Goal: Communication & Community: Answer question/provide support

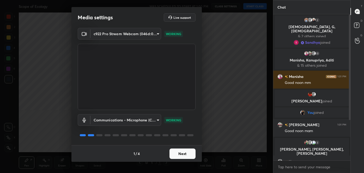
click at [179, 155] on button "Next" at bounding box center [182, 154] width 26 height 10
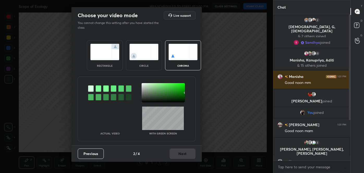
click at [93, 99] on div at bounding box center [90, 97] width 5 height 6
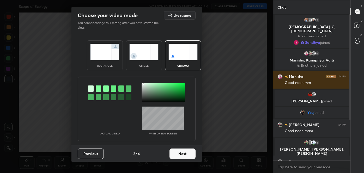
click at [143, 84] on div at bounding box center [163, 92] width 43 height 19
click at [178, 151] on button "Next" at bounding box center [182, 154] width 26 height 10
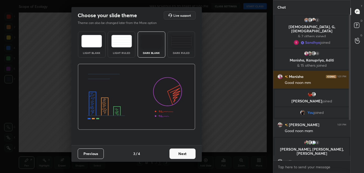
click at [178, 151] on button "Next" at bounding box center [182, 154] width 26 height 10
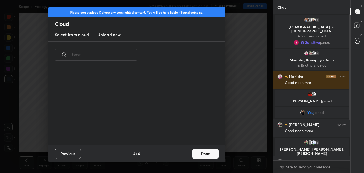
click at [193, 154] on button "Done" at bounding box center [205, 154] width 26 height 10
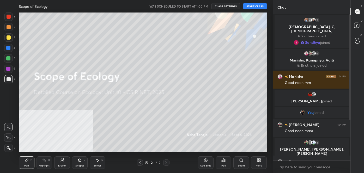
click at [257, 3] on button "START CLASS" at bounding box center [254, 6] width 23 height 6
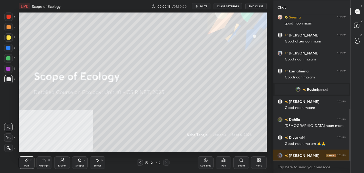
scroll to position [268, 0]
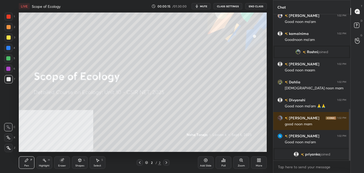
drag, startPoint x: 350, startPoint y: 69, endPoint x: 351, endPoint y: 122, distance: 52.9
click at [352, 127] on div "Chat [PERSON_NAME] joined You joined [PERSON_NAME] 1:01 PM Good noon mam 3 [PER…" at bounding box center [318, 86] width 91 height 173
click at [258, 162] on div "More" at bounding box center [259, 162] width 16 height 13
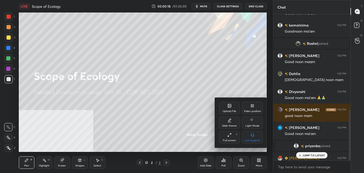
scroll to position [277, 0]
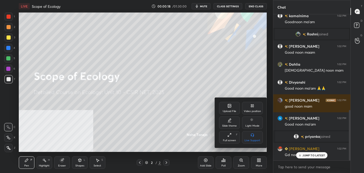
click at [234, 106] on div "Upload File" at bounding box center [229, 108] width 21 height 13
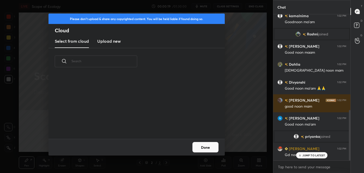
scroll to position [64, 167]
click at [101, 44] on h3 "Upload new" at bounding box center [108, 41] width 23 height 6
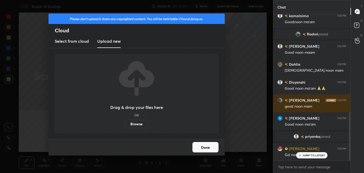
scroll to position [295, 0]
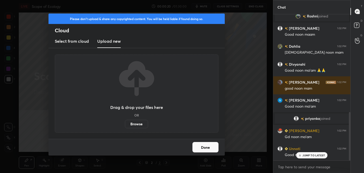
click at [134, 124] on label "Browse" at bounding box center [136, 124] width 23 height 8
click at [125, 124] on input "Browse" at bounding box center [125, 124] width 0 height 8
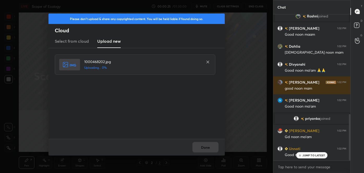
scroll to position [313, 0]
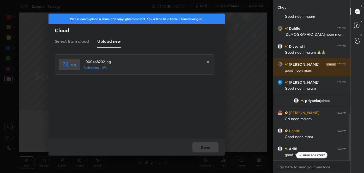
drag, startPoint x: 134, startPoint y: 124, endPoint x: 234, endPoint y: 59, distance: 119.2
click at [234, 59] on div "Please don't upload & share any copyrighted content. You will be held liable if…" at bounding box center [136, 86] width 273 height 173
click at [207, 61] on icon at bounding box center [208, 62] width 4 height 4
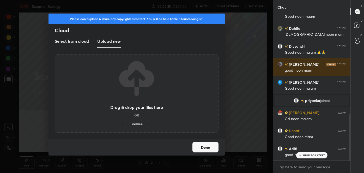
click at [141, 125] on label "Browse" at bounding box center [136, 124] width 23 height 8
click at [125, 125] on input "Browse" at bounding box center [125, 124] width 0 height 8
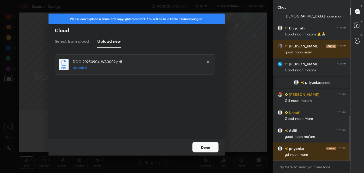
scroll to position [350, 0]
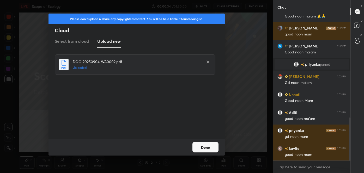
click at [208, 60] on icon at bounding box center [208, 62] width 4 height 4
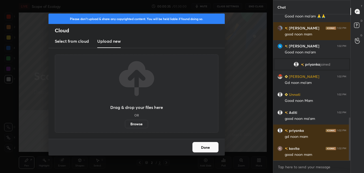
click at [138, 125] on label "Browse" at bounding box center [136, 124] width 23 height 8
click at [125, 125] on input "Browse" at bounding box center [125, 124] width 0 height 8
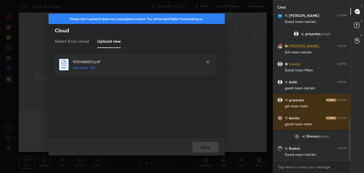
scroll to position [357, 0]
click at [206, 144] on button "Done" at bounding box center [205, 147] width 26 height 10
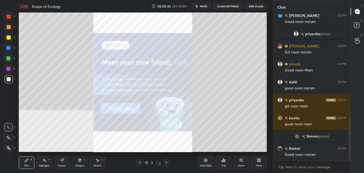
click at [253, 162] on div "More" at bounding box center [259, 162] width 16 height 13
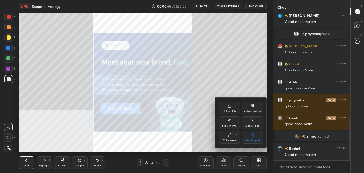
drag, startPoint x: 249, startPoint y: 107, endPoint x: 254, endPoint y: 121, distance: 15.5
click at [249, 107] on div "Video position" at bounding box center [252, 108] width 21 height 13
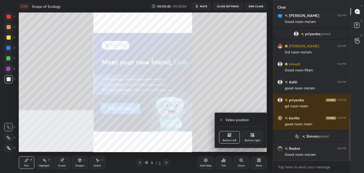
click at [257, 140] on div "Bottom right" at bounding box center [253, 140] width 16 height 3
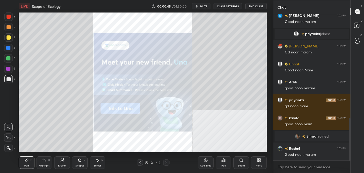
scroll to position [370, 0]
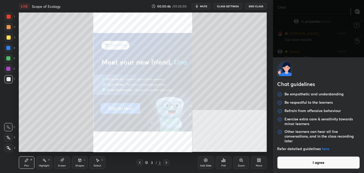
click at [296, 166] on body "1 2 3 4 5 6 7 C X Z C X Z E E Erase all H H LIVE Scope of Ecology 00:00:46 / 01…" at bounding box center [182, 86] width 364 height 173
click at [298, 166] on button "I agree" at bounding box center [318, 162] width 83 height 13
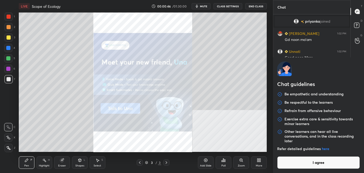
type textarea "x"
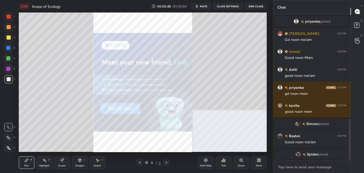
scroll to position [376, 0]
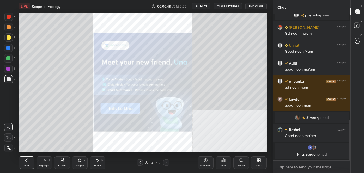
paste textarea "follow me on unacademy: [URL][DOMAIN_NAME] join me on telegram: [URL][DOMAIN_NA…"
type textarea "follow me on unacademy: [URL][DOMAIN_NAME] join me on telegram: [URL][DOMAIN_NA…"
type textarea "x"
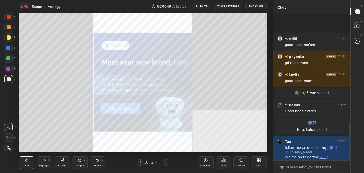
scroll to position [413, 0]
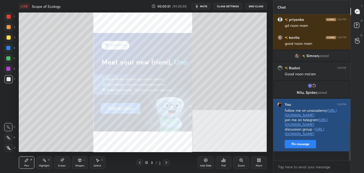
click at [300, 148] on button "Pin message" at bounding box center [300, 144] width 31 height 8
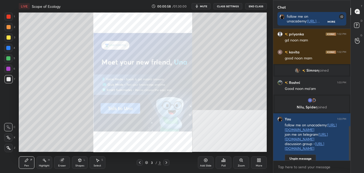
click at [10, 36] on div at bounding box center [9, 37] width 4 height 4
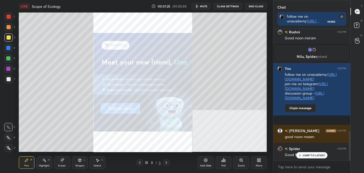
scroll to position [476, 0]
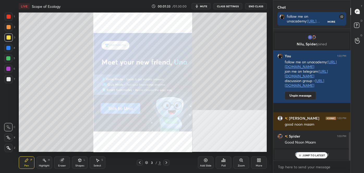
click at [326, 156] on div "JUMP TO LATEST" at bounding box center [311, 155] width 31 height 6
click at [261, 161] on div "More" at bounding box center [259, 162] width 16 height 13
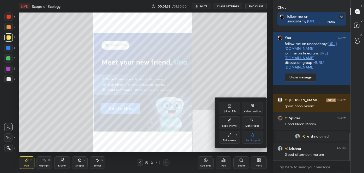
click at [220, 107] on div "Upload File" at bounding box center [229, 108] width 21 height 13
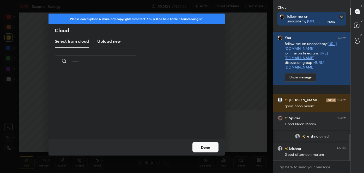
scroll to position [525, 0]
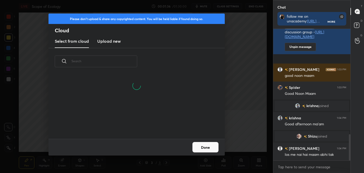
click at [106, 43] on h3 "Upload new" at bounding box center [108, 41] width 23 height 6
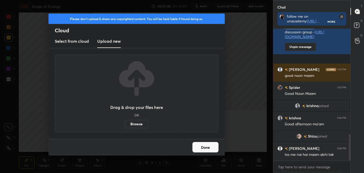
click at [133, 123] on label "Browse" at bounding box center [136, 124] width 23 height 8
click at [125, 123] on input "Browse" at bounding box center [125, 124] width 0 height 8
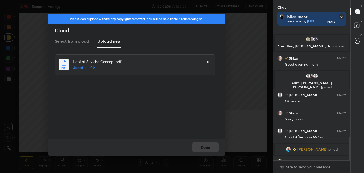
scroll to position [606, 0]
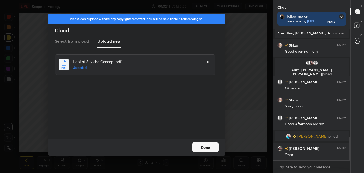
click at [208, 143] on button "Done" at bounding box center [205, 147] width 26 height 10
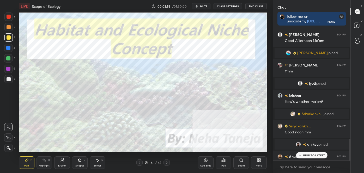
scroll to position [673, 0]
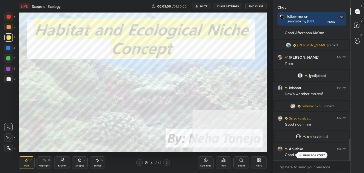
click at [140, 163] on icon at bounding box center [139, 163] width 4 height 4
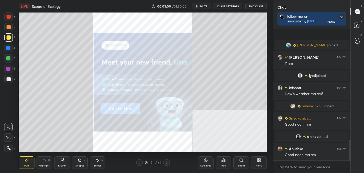
scroll to position [696, 0]
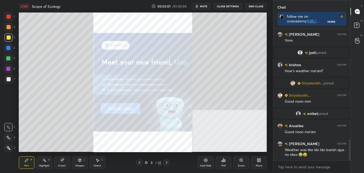
click at [139, 165] on div at bounding box center [139, 163] width 6 height 6
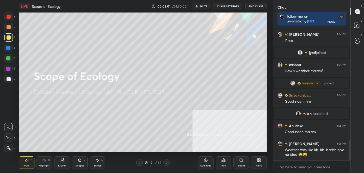
scroll to position [708, 0]
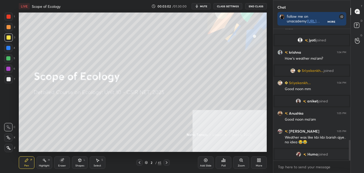
click at [260, 160] on icon at bounding box center [259, 159] width 1 height 1
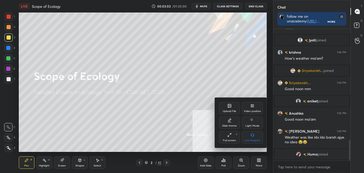
drag, startPoint x: 253, startPoint y: 108, endPoint x: 252, endPoint y: 111, distance: 2.9
click at [253, 108] on div "Video position" at bounding box center [252, 108] width 21 height 13
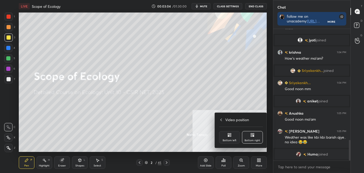
click at [235, 138] on div "Bottom left" at bounding box center [229, 137] width 21 height 13
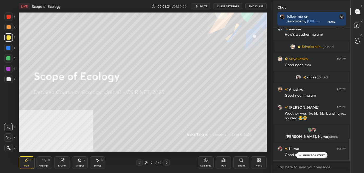
scroll to position [676, 0]
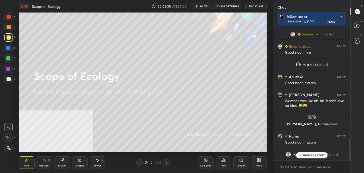
click at [257, 164] on div "More" at bounding box center [259, 165] width 7 height 3
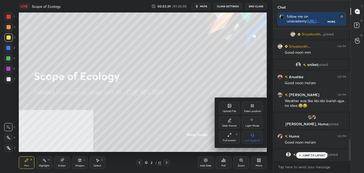
drag, startPoint x: 249, startPoint y: 109, endPoint x: 250, endPoint y: 118, distance: 8.4
click at [249, 109] on div "Video position" at bounding box center [252, 108] width 21 height 13
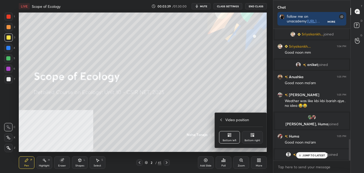
click at [251, 135] on icon at bounding box center [251, 133] width 1 height 1
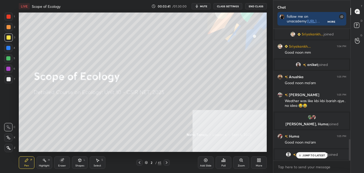
click at [313, 156] on p "JUMP TO LATEST" at bounding box center [313, 155] width 22 height 3
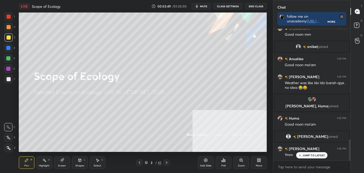
click at [167, 162] on icon at bounding box center [166, 163] width 4 height 4
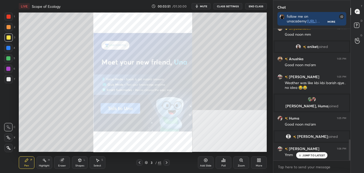
drag, startPoint x: 164, startPoint y: 162, endPoint x: 167, endPoint y: 158, distance: 4.4
click at [165, 152] on div "Pen P Highlight H Eraser Shapes L Select S 3 / 45 Add Slide Poll Zoom More" at bounding box center [143, 162] width 248 height 21
click at [167, 163] on icon at bounding box center [166, 163] width 4 height 4
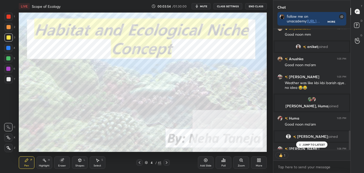
scroll to position [119, 76]
click at [42, 163] on div "Highlight H" at bounding box center [44, 162] width 16 height 13
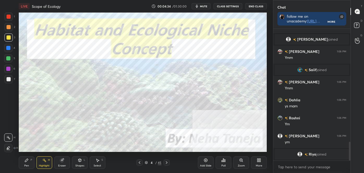
scroll to position [797, 0]
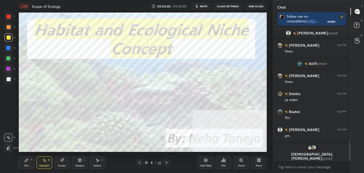
click at [167, 163] on icon at bounding box center [167, 162] width 2 height 3
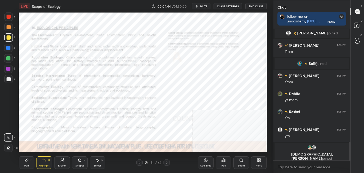
click at [9, 17] on div at bounding box center [9, 17] width 4 height 4
click at [167, 163] on icon at bounding box center [167, 162] width 2 height 3
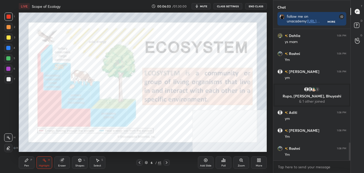
scroll to position [833, 0]
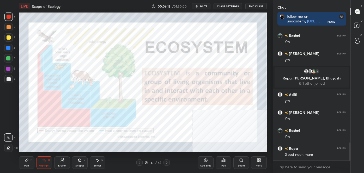
click at [142, 162] on div at bounding box center [139, 163] width 6 height 6
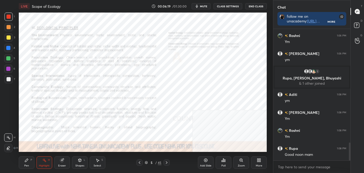
click at [167, 164] on icon at bounding box center [166, 163] width 4 height 4
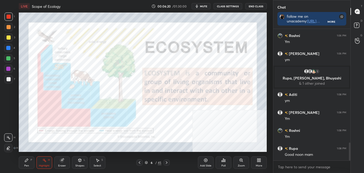
click at [167, 162] on icon at bounding box center [166, 163] width 4 height 4
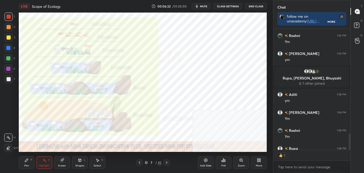
scroll to position [2, 1]
click at [167, 163] on icon at bounding box center [166, 163] width 4 height 4
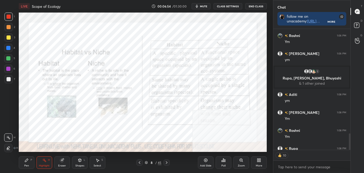
scroll to position [130, 76]
click at [140, 163] on icon at bounding box center [139, 163] width 4 height 4
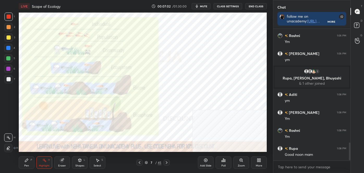
click at [166, 161] on icon at bounding box center [166, 163] width 4 height 4
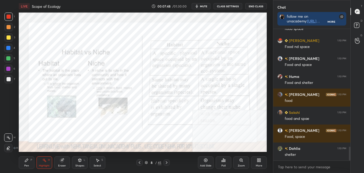
scroll to position [1125, 0]
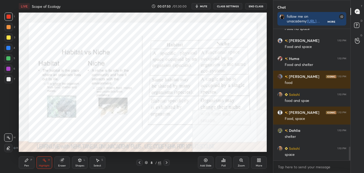
click at [30, 165] on div "Pen P" at bounding box center [27, 162] width 16 height 13
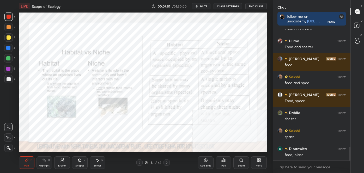
click at [10, 150] on div at bounding box center [8, 148] width 8 height 8
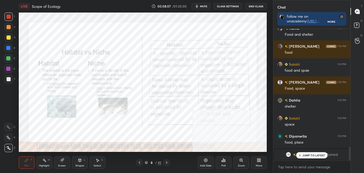
click at [242, 163] on div "Zoom" at bounding box center [241, 162] width 16 height 13
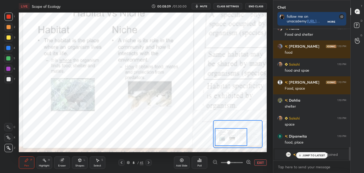
drag, startPoint x: 229, startPoint y: 133, endPoint x: 224, endPoint y: 136, distance: 6.7
click at [223, 137] on div at bounding box center [231, 137] width 32 height 18
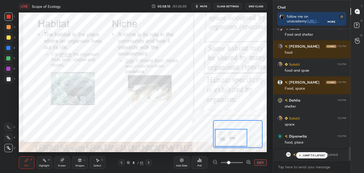
click at [41, 163] on div "Highlight H" at bounding box center [44, 162] width 16 height 13
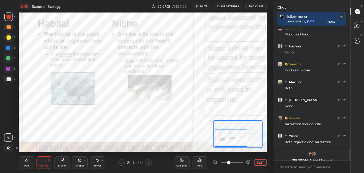
scroll to position [1328, 0]
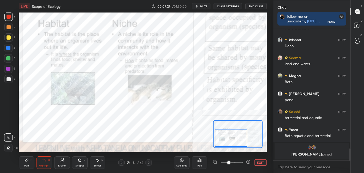
click at [123, 163] on icon at bounding box center [121, 163] width 4 height 4
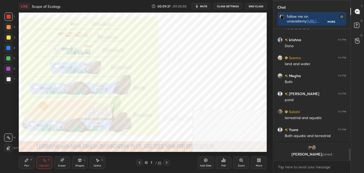
click at [166, 162] on icon at bounding box center [167, 162] width 2 height 3
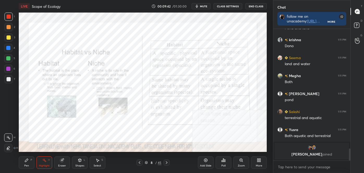
click at [239, 167] on div "Zoom" at bounding box center [241, 165] width 7 height 3
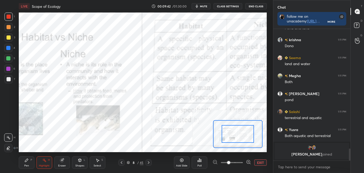
click at [240, 166] on span at bounding box center [232, 163] width 22 height 8
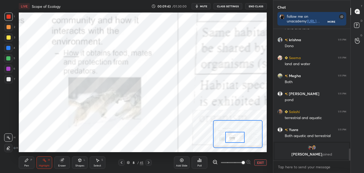
drag, startPoint x: 231, startPoint y: 133, endPoint x: 227, endPoint y: 136, distance: 4.0
click at [228, 137] on div at bounding box center [235, 137] width 20 height 11
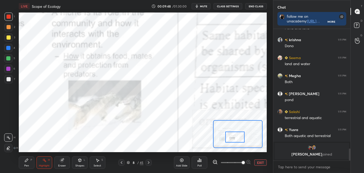
click at [28, 168] on div "Pen P" at bounding box center [27, 162] width 16 height 13
click at [9, 147] on icon at bounding box center [8, 148] width 5 height 4
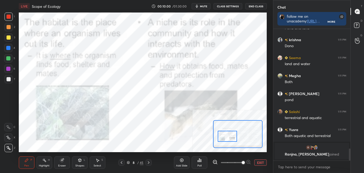
drag, startPoint x: 238, startPoint y: 137, endPoint x: 231, endPoint y: 136, distance: 7.3
click at [231, 136] on div at bounding box center [228, 136] width 20 height 11
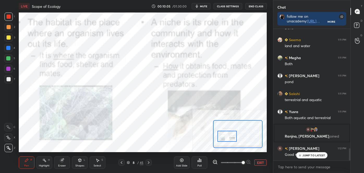
scroll to position [1291, 0]
click at [46, 164] on div "Highlight" at bounding box center [44, 165] width 11 height 3
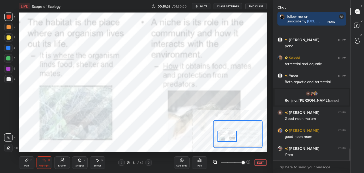
scroll to position [1340, 0]
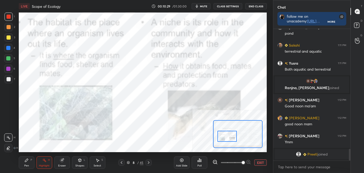
click at [8, 148] on icon at bounding box center [8, 148] width 1 height 1
click at [8, 56] on div at bounding box center [8, 58] width 8 height 8
click at [7, 38] on div at bounding box center [9, 37] width 4 height 4
click at [25, 164] on div "Pen" at bounding box center [26, 165] width 5 height 3
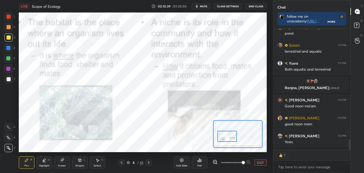
click at [9, 149] on icon at bounding box center [9, 148] width 4 height 3
click at [9, 16] on div at bounding box center [9, 17] width 4 height 4
drag, startPoint x: 8, startPoint y: 58, endPoint x: 17, endPoint y: 60, distance: 9.1
click at [8, 58] on div at bounding box center [8, 58] width 4 height 4
click at [8, 39] on div at bounding box center [9, 37] width 4 height 4
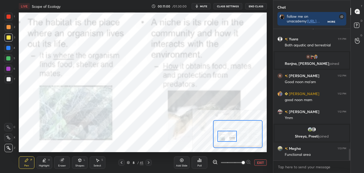
scroll to position [1345, 0]
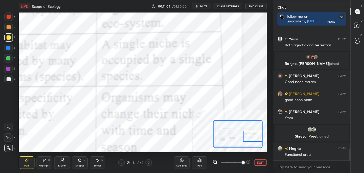
drag, startPoint x: 226, startPoint y: 134, endPoint x: 260, endPoint y: 134, distance: 34.7
click at [261, 134] on div at bounding box center [253, 136] width 20 height 11
click at [258, 160] on button "EXIT" at bounding box center [260, 163] width 13 height 6
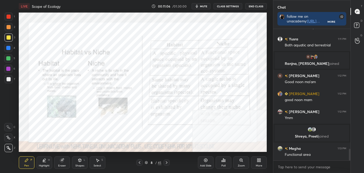
click at [259, 164] on div "More" at bounding box center [259, 165] width 7 height 3
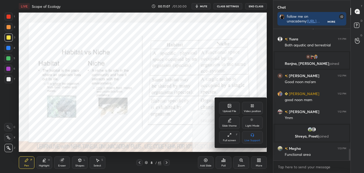
click at [253, 110] on div "Video position" at bounding box center [252, 111] width 17 height 3
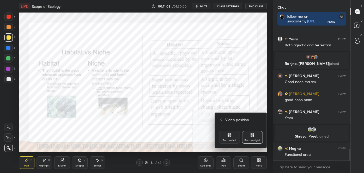
click at [230, 141] on div "Bottom left" at bounding box center [230, 140] width 14 height 3
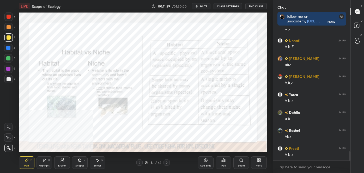
scroll to position [1782, 0]
click at [41, 158] on div "Highlight H" at bounding box center [44, 162] width 16 height 13
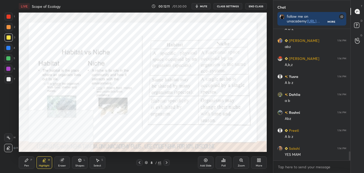
click at [10, 137] on div at bounding box center [8, 137] width 8 height 8
click at [8, 19] on div at bounding box center [9, 17] width 4 height 4
click at [258, 160] on icon at bounding box center [259, 160] width 4 height 4
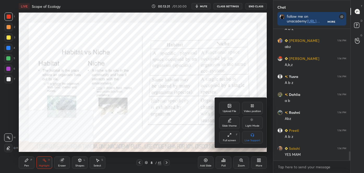
click at [255, 110] on div "Video position" at bounding box center [252, 111] width 17 height 3
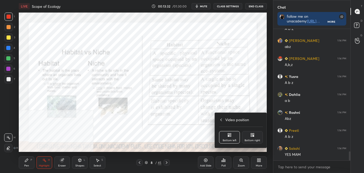
click at [256, 133] on div "Bottom right" at bounding box center [252, 137] width 21 height 13
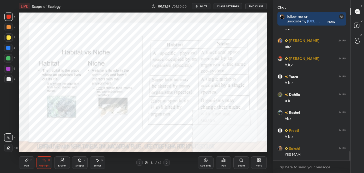
click at [166, 163] on icon at bounding box center [166, 163] width 4 height 4
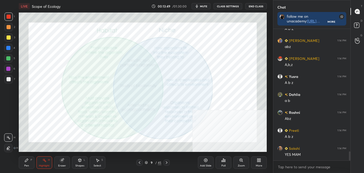
click at [26, 167] on div "Pen" at bounding box center [26, 165] width 5 height 3
click at [10, 150] on icon at bounding box center [9, 148] width 4 height 3
drag, startPoint x: 51, startPoint y: 164, endPoint x: 48, endPoint y: 162, distance: 3.3
click at [47, 164] on div "Highlight H" at bounding box center [44, 162] width 16 height 13
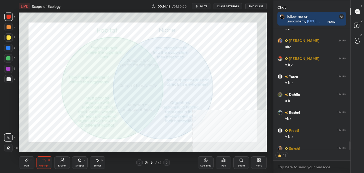
click at [7, 19] on div at bounding box center [8, 17] width 8 height 8
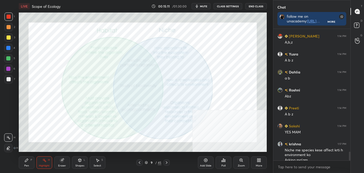
scroll to position [1809, 0]
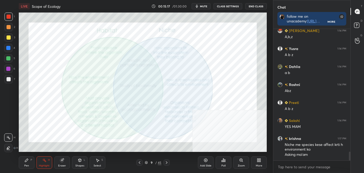
click at [33, 162] on div "Pen P" at bounding box center [27, 162] width 16 height 13
click at [11, 148] on div at bounding box center [8, 148] width 8 height 8
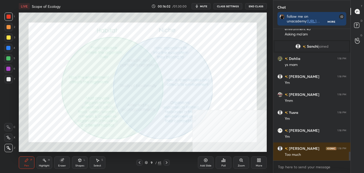
scroll to position [1818, 0]
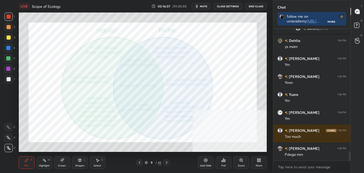
click at [48, 166] on div "Highlight" at bounding box center [44, 165] width 11 height 3
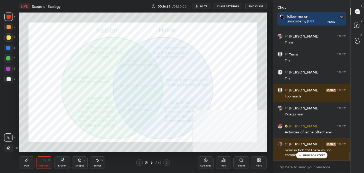
scroll to position [1871, 0]
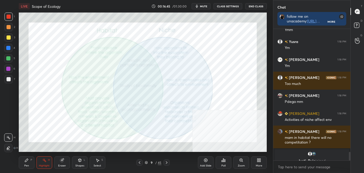
click at [140, 163] on icon at bounding box center [140, 162] width 2 height 3
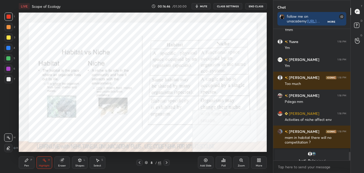
click at [139, 162] on icon at bounding box center [139, 163] width 4 height 4
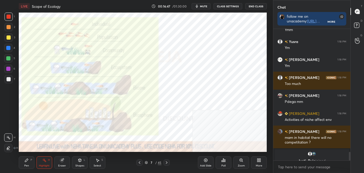
click at [167, 163] on icon at bounding box center [166, 163] width 4 height 4
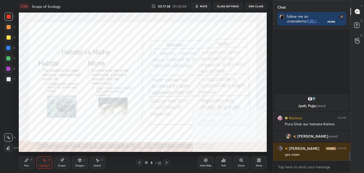
scroll to position [1867, 0]
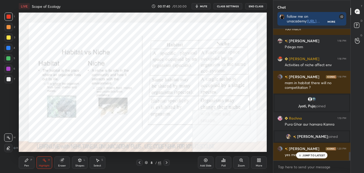
click at [167, 163] on icon at bounding box center [166, 163] width 4 height 4
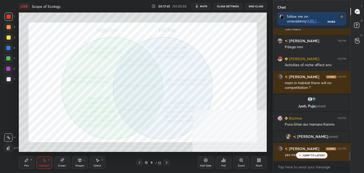
scroll to position [1885, 0]
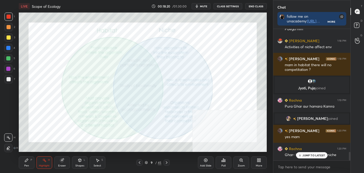
click at [167, 163] on icon at bounding box center [166, 163] width 4 height 4
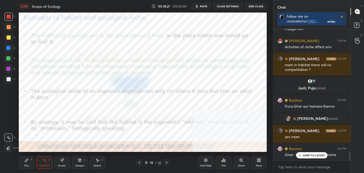
click at [167, 163] on icon at bounding box center [166, 163] width 4 height 4
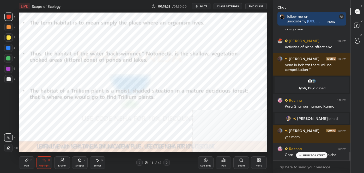
click at [167, 163] on icon at bounding box center [166, 163] width 4 height 4
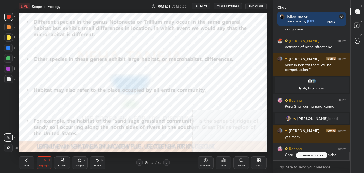
click at [166, 162] on icon at bounding box center [166, 163] width 4 height 4
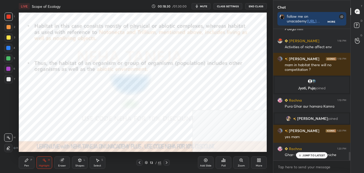
click at [138, 164] on icon at bounding box center [139, 163] width 4 height 4
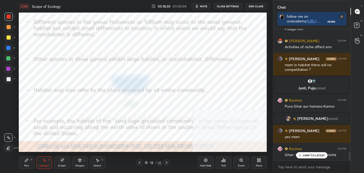
click at [139, 163] on icon at bounding box center [139, 163] width 4 height 4
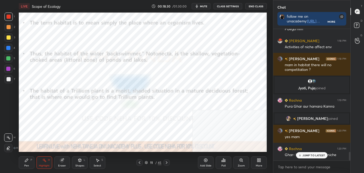
click at [139, 162] on icon at bounding box center [139, 163] width 4 height 4
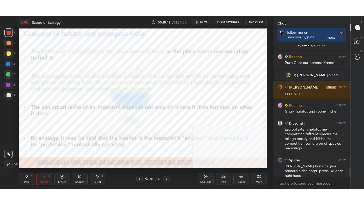
scroll to position [1962, 0]
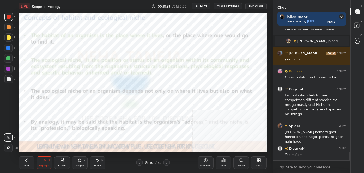
click at [261, 163] on div "More" at bounding box center [259, 162] width 16 height 13
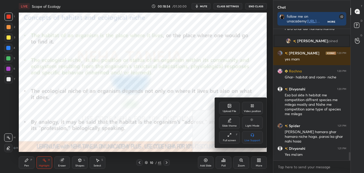
click at [228, 141] on div "Full screen" at bounding box center [229, 140] width 13 height 3
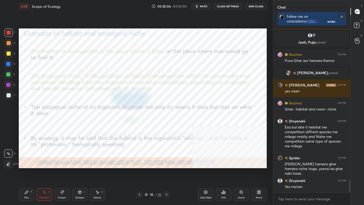
scroll to position [1948, 0]
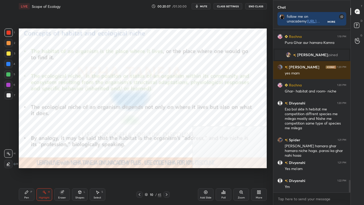
click at [165, 173] on div at bounding box center [166, 194] width 6 height 6
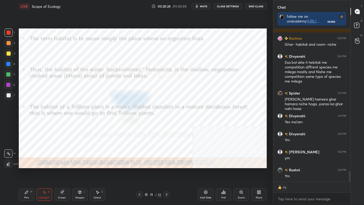
scroll to position [2008, 0]
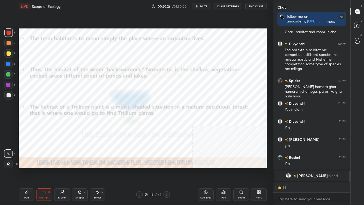
click at [166, 173] on div at bounding box center [166, 194] width 6 height 6
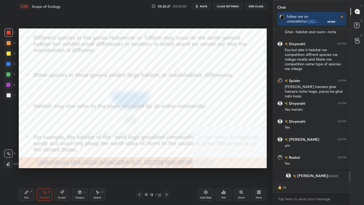
click at [166, 173] on div at bounding box center [166, 194] width 6 height 6
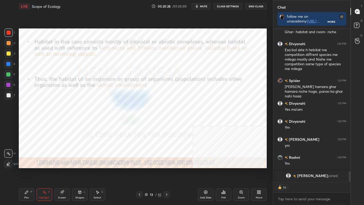
click at [166, 173] on icon at bounding box center [166, 194] width 4 height 4
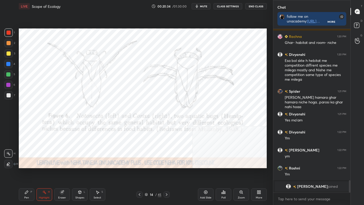
scroll to position [1997, 0]
click at [140, 173] on div at bounding box center [139, 194] width 6 height 6
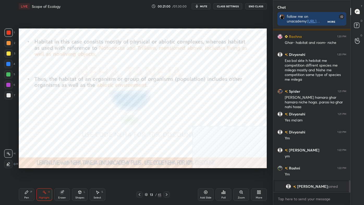
click at [140, 173] on icon at bounding box center [139, 194] width 4 height 4
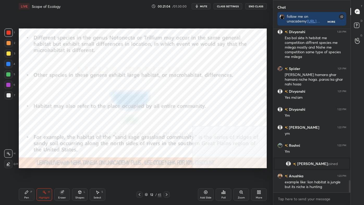
scroll to position [1966, 0]
click at [141, 173] on icon at bounding box center [139, 194] width 4 height 4
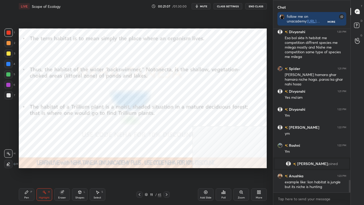
click at [140, 173] on icon at bounding box center [139, 194] width 4 height 4
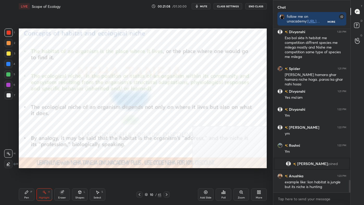
click at [140, 173] on icon at bounding box center [139, 194] width 4 height 4
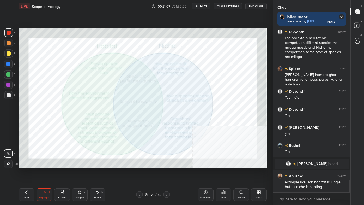
click at [191, 140] on div "Setting up your live class Poll for secs No correct answer Start poll" at bounding box center [143, 98] width 252 height 171
click at [167, 173] on icon at bounding box center [166, 194] width 4 height 4
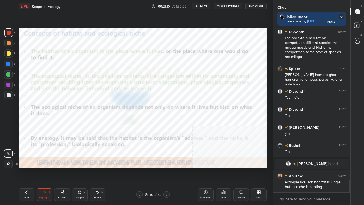
click at [167, 173] on icon at bounding box center [166, 194] width 4 height 4
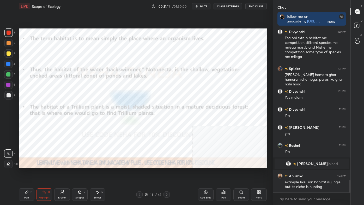
click at [167, 173] on icon at bounding box center [166, 194] width 4 height 4
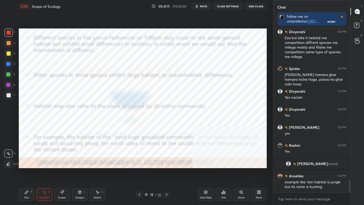
click at [167, 173] on icon at bounding box center [166, 194] width 4 height 4
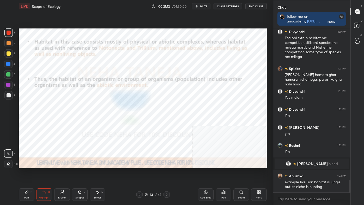
click at [167, 173] on icon at bounding box center [166, 194] width 4 height 4
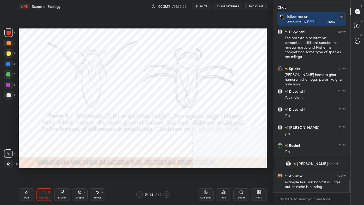
click at [167, 173] on icon at bounding box center [166, 194] width 4 height 4
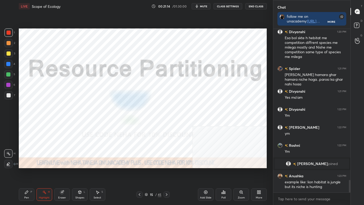
click at [138, 173] on icon at bounding box center [139, 194] width 4 height 4
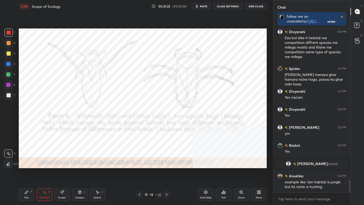
click at [202, 173] on div "Add Slide" at bounding box center [206, 194] width 16 height 13
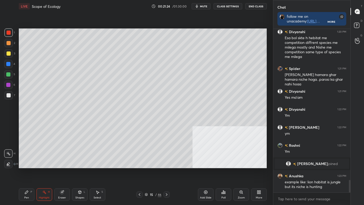
click at [23, 173] on div "Pen P" at bounding box center [27, 194] width 16 height 13
click at [9, 163] on icon at bounding box center [8, 164] width 5 height 4
click at [9, 93] on div at bounding box center [9, 95] width 4 height 4
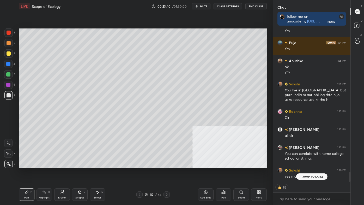
scroll to position [2188, 0]
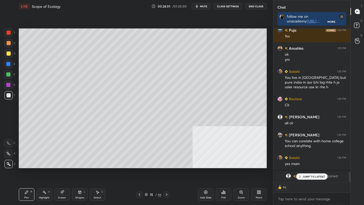
click at [7, 44] on div at bounding box center [9, 43] width 4 height 4
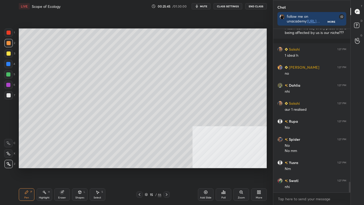
scroll to position [2372, 0]
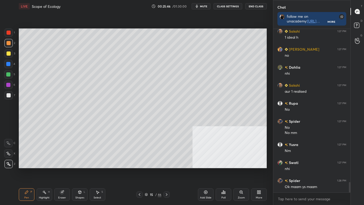
click at [77, 173] on div "Shapes L" at bounding box center [80, 194] width 16 height 13
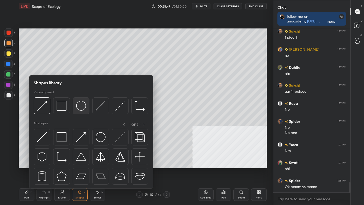
click at [79, 104] on img at bounding box center [81, 106] width 10 height 10
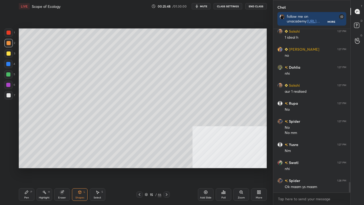
drag, startPoint x: 10, startPoint y: 95, endPoint x: 18, endPoint y: 94, distance: 8.1
click at [10, 95] on div at bounding box center [9, 95] width 4 height 4
drag, startPoint x: 8, startPoint y: 84, endPoint x: 12, endPoint y: 86, distance: 4.9
click at [8, 84] on div at bounding box center [8, 85] width 4 height 4
click at [41, 173] on div "Highlight H" at bounding box center [44, 194] width 16 height 13
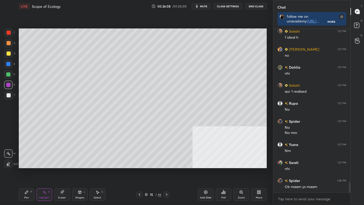
click at [10, 164] on icon at bounding box center [8, 164] width 4 height 4
click at [7, 56] on div at bounding box center [8, 53] width 8 height 8
click at [8, 56] on div at bounding box center [8, 53] width 8 height 8
click at [29, 173] on div "Pen P" at bounding box center [27, 194] width 16 height 13
click at [9, 164] on icon at bounding box center [8, 164] width 5 height 4
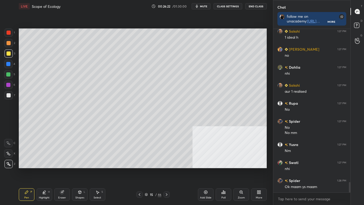
drag, startPoint x: 8, startPoint y: 97, endPoint x: 17, endPoint y: 112, distance: 18.2
click at [8, 96] on div at bounding box center [9, 95] width 4 height 4
click at [44, 173] on div "Highlight H" at bounding box center [44, 194] width 16 height 13
click at [10, 84] on div at bounding box center [8, 85] width 4 height 4
click at [6, 51] on div at bounding box center [8, 53] width 8 height 8
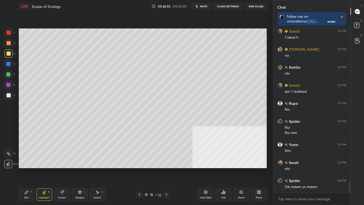
click at [8, 62] on div at bounding box center [8, 64] width 4 height 4
drag, startPoint x: 7, startPoint y: 75, endPoint x: 10, endPoint y: 76, distance: 3.2
click at [7, 75] on div at bounding box center [8, 74] width 4 height 4
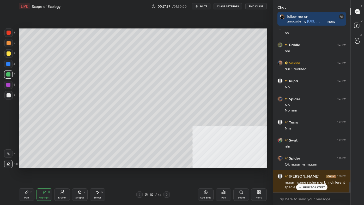
click at [25, 173] on div "Pen" at bounding box center [26, 197] width 5 height 3
click at [8, 166] on div at bounding box center [8, 164] width 8 height 8
click at [6, 87] on div at bounding box center [8, 85] width 8 height 8
drag, startPoint x: 11, startPoint y: 94, endPoint x: 15, endPoint y: 94, distance: 3.6
click at [11, 94] on div at bounding box center [8, 95] width 8 height 8
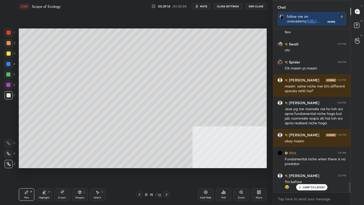
scroll to position [2508, 0]
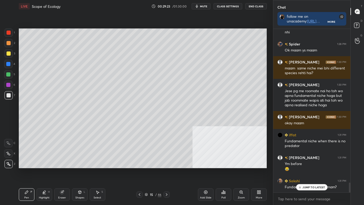
click at [262, 173] on div "More" at bounding box center [259, 194] width 16 height 13
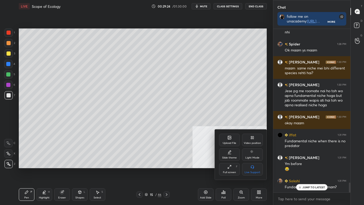
drag, startPoint x: 248, startPoint y: 136, endPoint x: 247, endPoint y: 140, distance: 4.8
click at [248, 136] on div "Video position" at bounding box center [252, 139] width 21 height 13
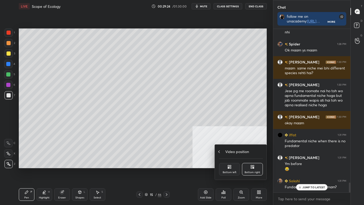
scroll to position [2531, 0]
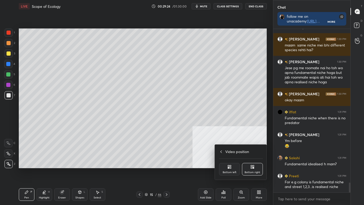
click at [225, 171] on div "Bottom left" at bounding box center [230, 172] width 14 height 3
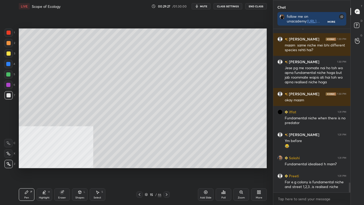
scroll to position [2549, 0]
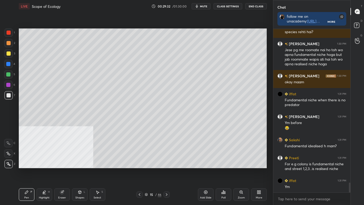
click at [29, 173] on div "Pen P" at bounding box center [27, 194] width 16 height 13
click at [7, 164] on icon at bounding box center [8, 164] width 5 height 4
drag, startPoint x: 80, startPoint y: 196, endPoint x: 84, endPoint y: 200, distance: 5.9
click at [80, 173] on div "Shapes L" at bounding box center [80, 194] width 16 height 13
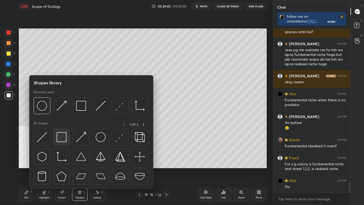
click at [61, 140] on img at bounding box center [62, 137] width 10 height 10
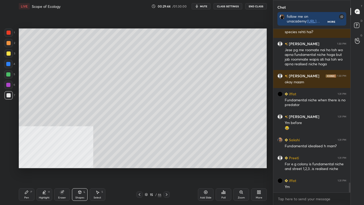
click at [7, 42] on div at bounding box center [9, 43] width 4 height 4
click at [31, 173] on div "Pen P" at bounding box center [27, 194] width 16 height 13
click at [6, 165] on div at bounding box center [8, 164] width 8 height 8
click at [7, 75] on div at bounding box center [8, 74] width 4 height 4
click at [10, 31] on div at bounding box center [9, 33] width 4 height 4
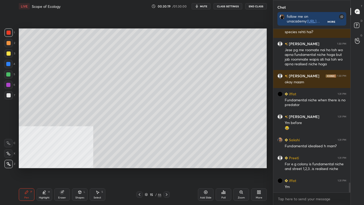
click at [42, 173] on icon at bounding box center [44, 192] width 4 height 4
click at [8, 83] on div at bounding box center [8, 85] width 4 height 4
click at [28, 173] on icon at bounding box center [27, 192] width 4 height 4
click at [6, 163] on div at bounding box center [8, 164] width 8 height 8
click at [6, 34] on div at bounding box center [8, 32] width 8 height 8
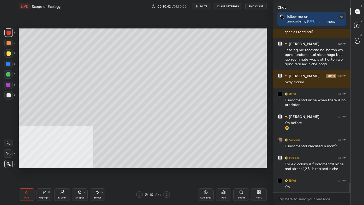
click at [10, 84] on div at bounding box center [8, 85] width 4 height 4
click at [43, 173] on icon at bounding box center [44, 192] width 4 height 4
click at [6, 154] on icon at bounding box center [8, 153] width 4 height 4
click at [21, 173] on div "Pen P" at bounding box center [27, 194] width 16 height 13
click at [8, 164] on icon at bounding box center [9, 163] width 4 height 3
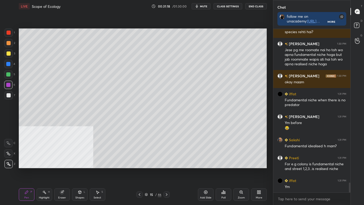
click at [6, 84] on div at bounding box center [8, 85] width 8 height 8
click at [5, 84] on div at bounding box center [8, 85] width 8 height 8
click at [44, 173] on div "Highlight" at bounding box center [44, 197] width 11 height 3
click at [7, 32] on div at bounding box center [9, 33] width 4 height 4
click at [8, 162] on div at bounding box center [8, 164] width 8 height 8
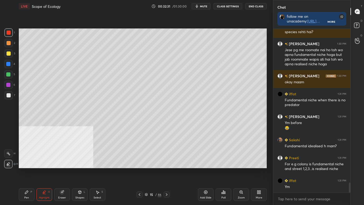
scroll to position [2581, 0]
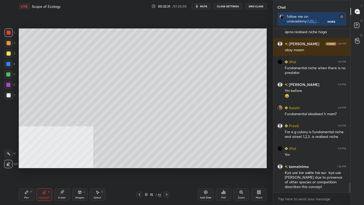
click at [29, 173] on div "Pen P" at bounding box center [27, 194] width 16 height 13
click at [6, 164] on div at bounding box center [8, 164] width 8 height 8
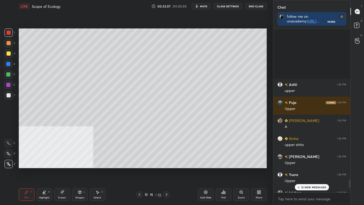
scroll to position [2901, 0]
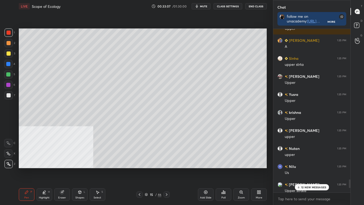
drag, startPoint x: 349, startPoint y: 188, endPoint x: 351, endPoint y: 191, distance: 2.9
click at [353, 173] on div "Chat follow me on unacademy: [URL][DOMAIN_NAME] join me on telegram: [URL][DOMA…" at bounding box center [318, 102] width 91 height 205
click at [322, 173] on p "13 NEW MESSAGES" at bounding box center [313, 186] width 25 height 3
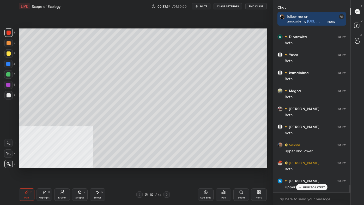
scroll to position [3390, 0]
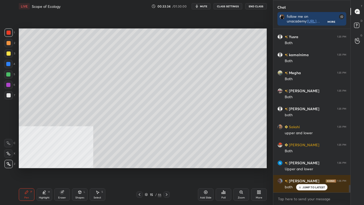
click at [8, 85] on div at bounding box center [8, 85] width 4 height 4
click at [163, 168] on div "Setting up your live class Poll for secs No correct answer Start poll" at bounding box center [143, 98] width 252 height 171
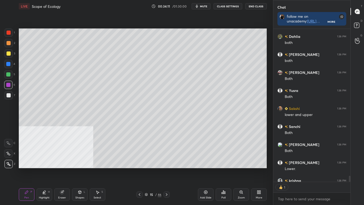
scroll to position [2, 1]
click at [262, 173] on div "More" at bounding box center [259, 194] width 16 height 13
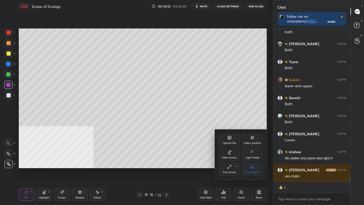
click at [255, 140] on div "Video position" at bounding box center [252, 139] width 21 height 13
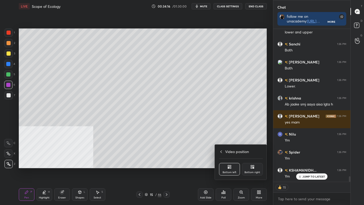
click at [254, 169] on div "Bottom right" at bounding box center [252, 169] width 21 height 13
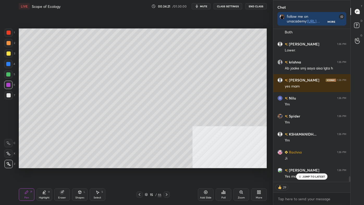
click at [8, 87] on div at bounding box center [8, 85] width 4 height 4
click at [7, 87] on div at bounding box center [8, 85] width 8 height 8
click at [7, 86] on div at bounding box center [8, 85] width 4 height 4
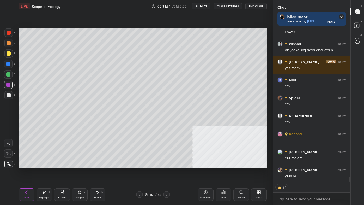
scroll to position [4229, 0]
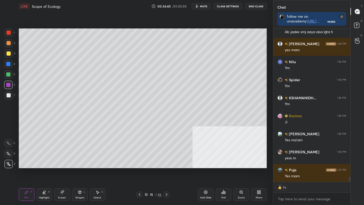
click at [46, 173] on icon at bounding box center [44, 192] width 4 height 4
click at [4, 152] on div "1 2 3 4 5 6 7 C X Z C X Z E E Erase all H H" at bounding box center [8, 97] width 17 height 139
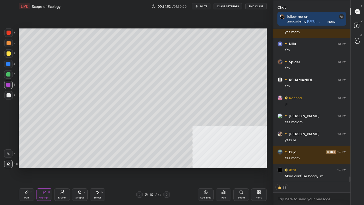
click at [7, 152] on icon at bounding box center [8, 153] width 4 height 4
click at [27, 173] on icon at bounding box center [27, 192] width 4 height 4
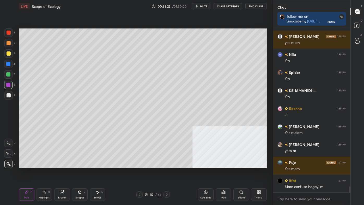
scroll to position [4236, 0]
drag, startPoint x: 9, startPoint y: 169, endPoint x: 8, endPoint y: 165, distance: 4.0
click at [9, 169] on div "1 2 3 4 5 6 7 C X Z C X Z E E Erase all H H LIVE Scope of Ecology 00:35:22 / 01…" at bounding box center [134, 102] width 269 height 205
click at [8, 165] on icon at bounding box center [8, 164] width 5 height 4
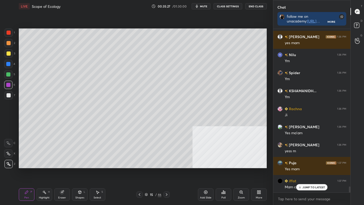
click at [309, 173] on p "JUMP TO LATEST" at bounding box center [313, 186] width 22 height 3
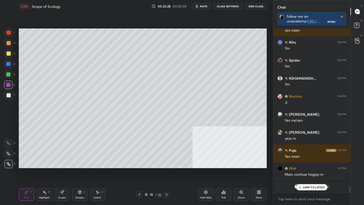
click at [260, 173] on div "More" at bounding box center [259, 194] width 16 height 13
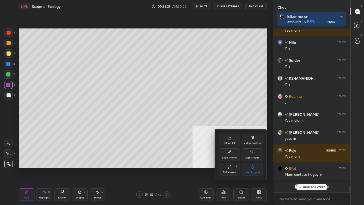
drag, startPoint x: 249, startPoint y: 137, endPoint x: 247, endPoint y: 139, distance: 2.9
click at [249, 138] on div "Video position" at bounding box center [252, 139] width 21 height 13
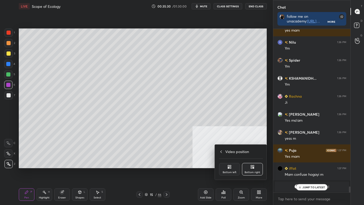
click at [220, 165] on div "Bottom left" at bounding box center [229, 169] width 21 height 13
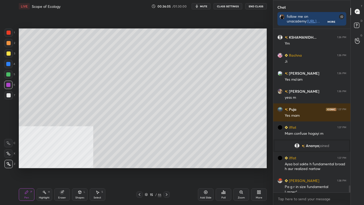
scroll to position [3586, 0]
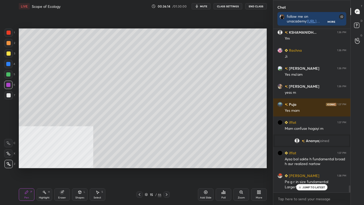
click at [254, 173] on div "More" at bounding box center [259, 194] width 16 height 13
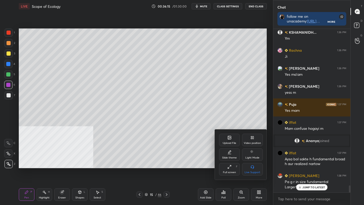
click at [250, 134] on div "Video position" at bounding box center [252, 139] width 21 height 13
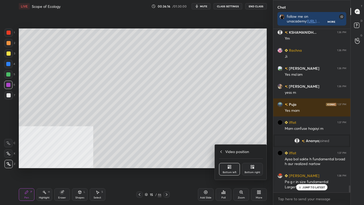
click at [253, 168] on icon at bounding box center [253, 167] width 1 height 1
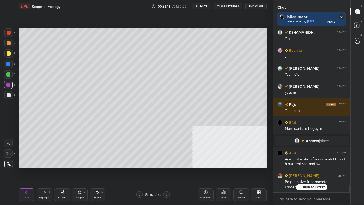
scroll to position [3609, 0]
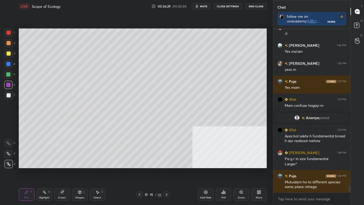
click at [167, 173] on icon at bounding box center [166, 194] width 4 height 4
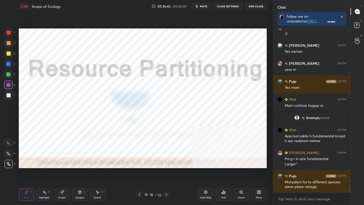
scroll to position [3632, 0]
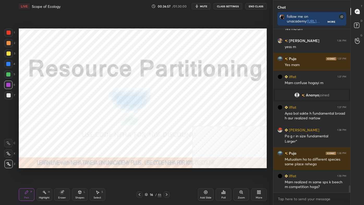
click at [140, 173] on icon at bounding box center [139, 194] width 4 height 4
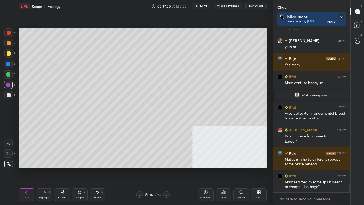
click at [8, 33] on div at bounding box center [9, 33] width 4 height 4
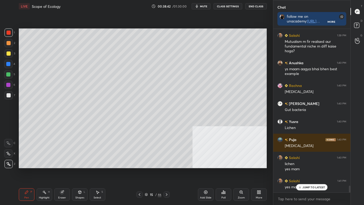
scroll to position [3813, 0]
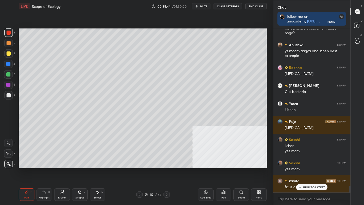
click at [166, 173] on icon at bounding box center [166, 194] width 4 height 4
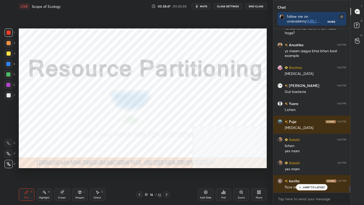
drag, startPoint x: 140, startPoint y: 193, endPoint x: 139, endPoint y: 191, distance: 2.7
click at [141, 173] on icon at bounding box center [139, 194] width 4 height 4
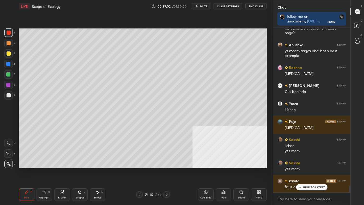
scroll to position [3831, 0]
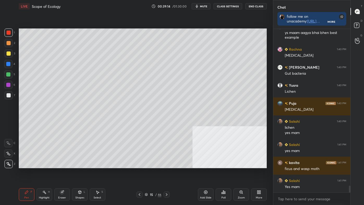
click at [167, 173] on icon at bounding box center [166, 194] width 4 height 4
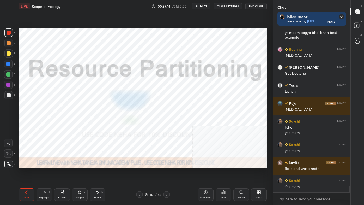
click at [46, 173] on div "Highlight H" at bounding box center [44, 194] width 16 height 13
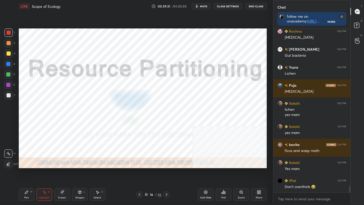
click at [82, 173] on div "Shapes" at bounding box center [79, 197] width 9 height 3
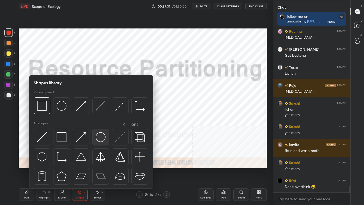
click at [102, 136] on img at bounding box center [101, 137] width 10 height 10
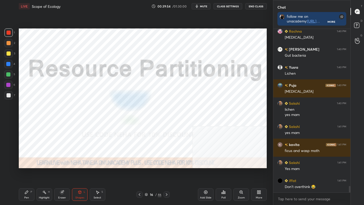
click at [82, 173] on div "Shapes" at bounding box center [79, 197] width 9 height 3
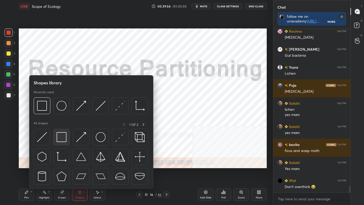
click at [62, 132] on img at bounding box center [62, 137] width 10 height 10
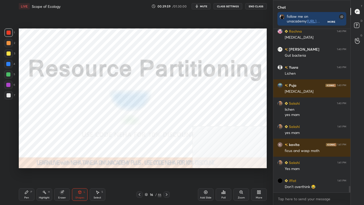
click at [167, 173] on icon at bounding box center [166, 194] width 4 height 4
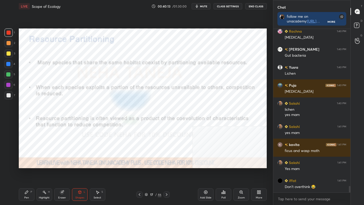
click at [43, 173] on div "Pen P Highlight H Eraser Shapes L Select S 17 / 46 Add Slide Poll Zoom More" at bounding box center [143, 194] width 248 height 21
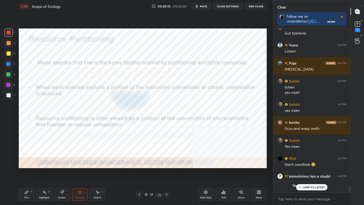
drag, startPoint x: 45, startPoint y: 192, endPoint x: 58, endPoint y: 173, distance: 23.1
click at [45, 173] on rect at bounding box center [45, 192] width 3 height 3
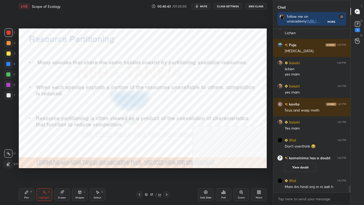
scroll to position [2, 1]
click at [361, 26] on icon at bounding box center [357, 24] width 8 height 8
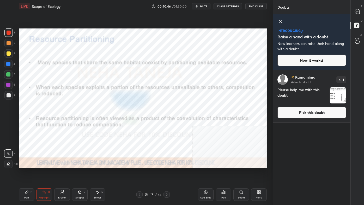
click at [332, 109] on button "Pick this doubt" at bounding box center [311, 112] width 69 height 11
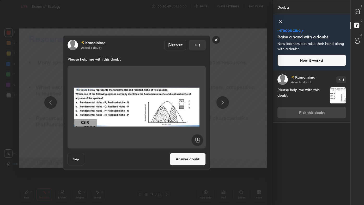
click at [215, 36] on icon at bounding box center [216, 39] width 8 height 8
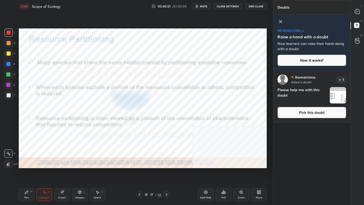
click at [139, 173] on icon at bounding box center [139, 194] width 4 height 4
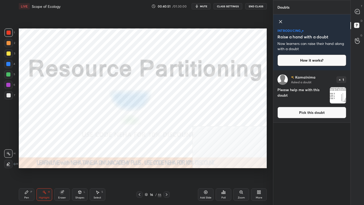
click at [140, 173] on icon at bounding box center [139, 194] width 4 height 4
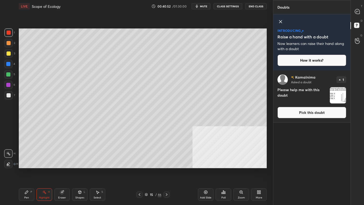
drag, startPoint x: 323, startPoint y: 112, endPoint x: 323, endPoint y: 109, distance: 2.9
click at [323, 112] on button "Pick this doubt" at bounding box center [311, 112] width 69 height 11
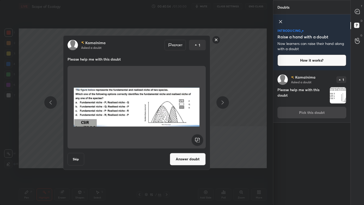
drag, startPoint x: 189, startPoint y: 158, endPoint x: 185, endPoint y: 157, distance: 3.7
click at [189, 158] on button "Answer doubt" at bounding box center [188, 159] width 36 height 13
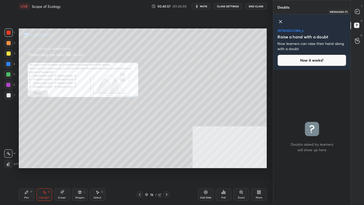
click at [357, 11] on icon at bounding box center [357, 11] width 2 height 0
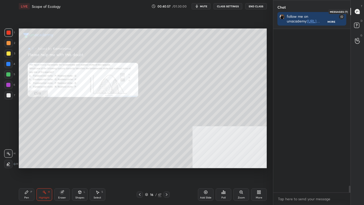
scroll to position [162, 76]
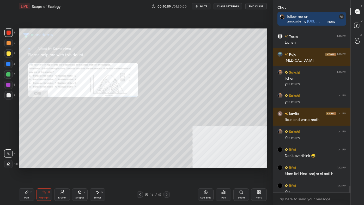
click at [242, 173] on div "Zoom" at bounding box center [241, 197] width 7 height 3
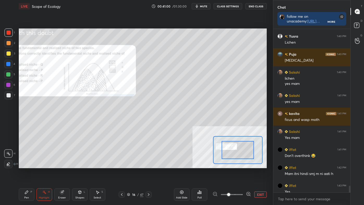
click at [247, 173] on icon at bounding box center [248, 193] width 5 height 5
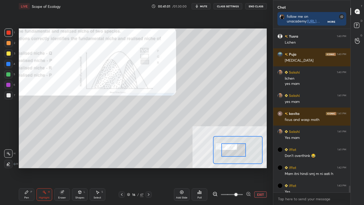
click at [228, 151] on div at bounding box center [233, 150] width 24 height 14
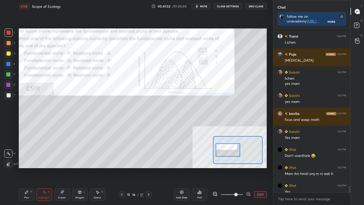
scroll to position [3933, 0]
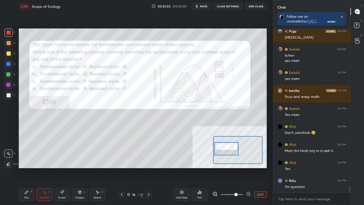
drag, startPoint x: 235, startPoint y: 150, endPoint x: 227, endPoint y: 149, distance: 7.5
click at [227, 149] on div at bounding box center [226, 149] width 24 height 14
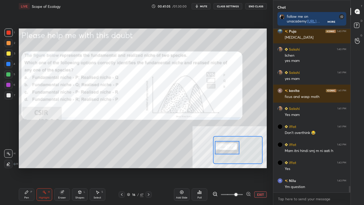
click at [233, 153] on div at bounding box center [227, 148] width 24 height 14
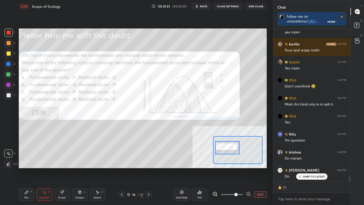
scroll to position [3998, 0]
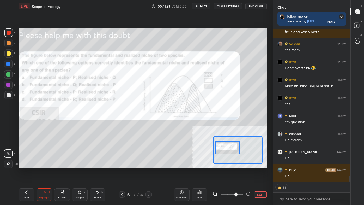
click at [202, 173] on div "Poll" at bounding box center [200, 194] width 16 height 13
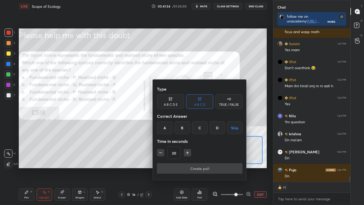
scroll to position [4016, 0]
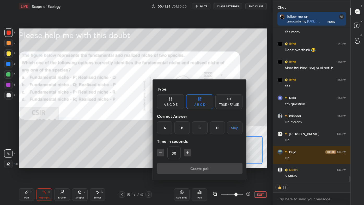
click at [186, 125] on div "B" at bounding box center [181, 127] width 15 height 13
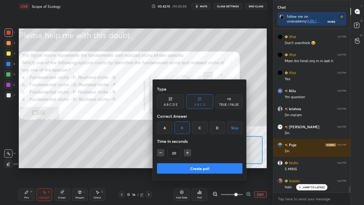
scroll to position [4041, 0]
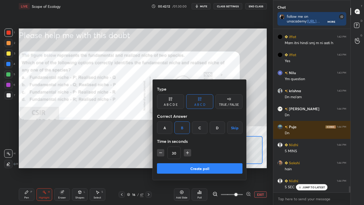
click at [115, 126] on div at bounding box center [182, 102] width 364 height 205
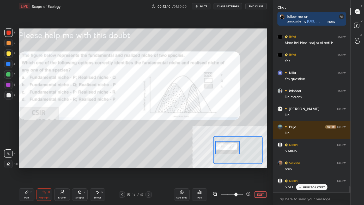
click at [200, 173] on icon at bounding box center [199, 191] width 1 height 3
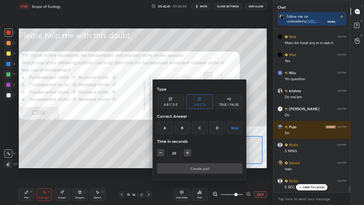
scroll to position [4059, 0]
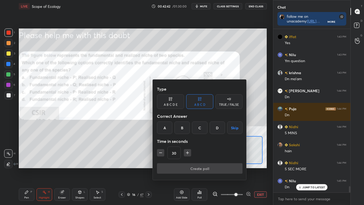
click at [181, 126] on div "B" at bounding box center [181, 127] width 15 height 13
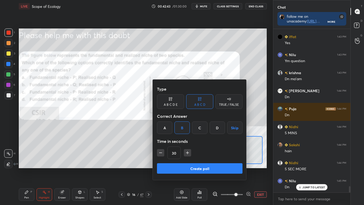
click at [197, 167] on button "Create poll" at bounding box center [200, 168] width 86 height 10
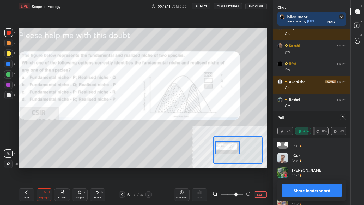
scroll to position [356, 0]
click at [321, 173] on button "Share leaderboard" at bounding box center [312, 190] width 60 height 13
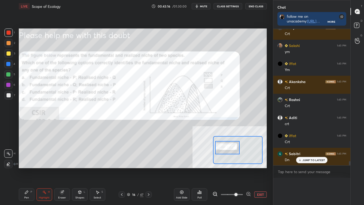
scroll to position [2, 1]
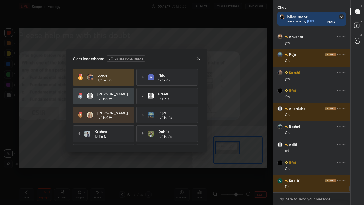
click at [198, 59] on icon at bounding box center [198, 58] width 4 height 4
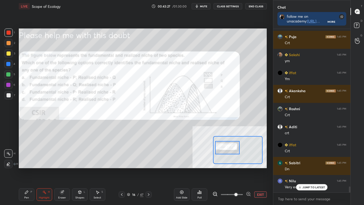
click at [27, 173] on icon at bounding box center [27, 192] width 4 height 4
click at [5, 162] on div at bounding box center [8, 164] width 8 height 8
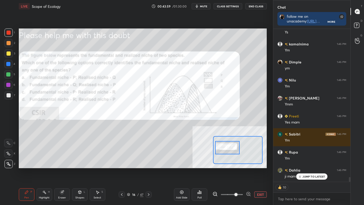
click at [258, 173] on button "EXIT" at bounding box center [260, 194] width 13 height 6
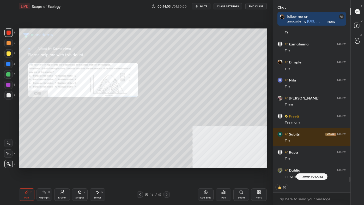
click at [166, 173] on icon at bounding box center [166, 194] width 4 height 4
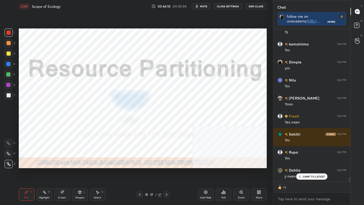
click at [166, 173] on icon at bounding box center [166, 194] width 4 height 4
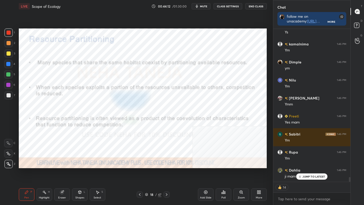
click at [45, 173] on div "Highlight" at bounding box center [44, 197] width 11 height 3
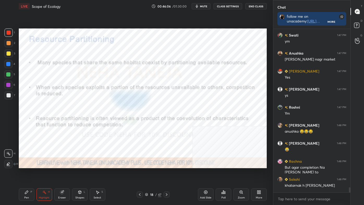
scroll to position [5004, 0]
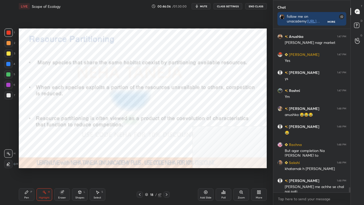
drag, startPoint x: 350, startPoint y: 190, endPoint x: 355, endPoint y: 202, distance: 13.1
click at [356, 173] on div "Chat follow me on unacademy: [URL][DOMAIN_NAME] join me on telegram: [URL][DOMA…" at bounding box center [318, 102] width 91 height 205
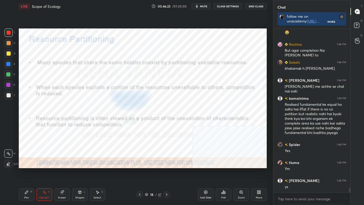
scroll to position [5123, 0]
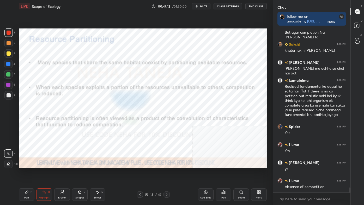
click at [167, 173] on icon at bounding box center [166, 194] width 4 height 4
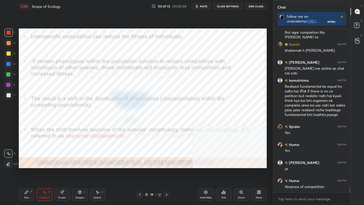
click at [167, 173] on icon at bounding box center [166, 194] width 4 height 4
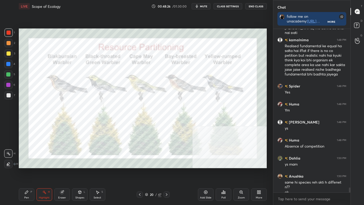
scroll to position [5168, 0]
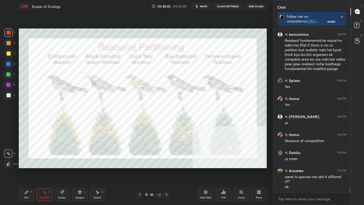
click at [167, 173] on icon at bounding box center [166, 194] width 4 height 4
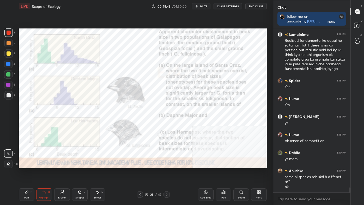
scroll to position [5191, 0]
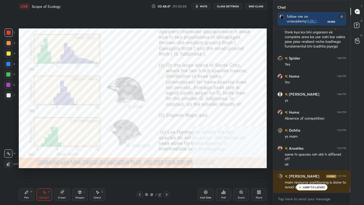
click at [166, 173] on icon at bounding box center [166, 194] width 4 height 4
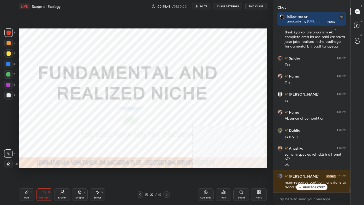
click at [141, 173] on icon at bounding box center [140, 194] width 4 height 4
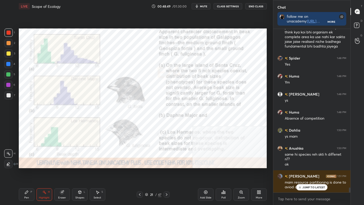
click at [140, 173] on icon at bounding box center [140, 194] width 4 height 4
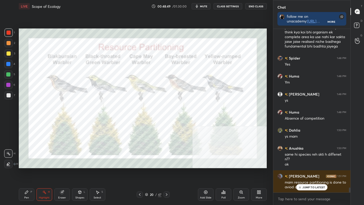
click at [139, 173] on icon at bounding box center [140, 194] width 4 height 4
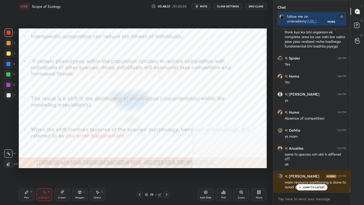
click at [139, 173] on icon at bounding box center [140, 194] width 4 height 4
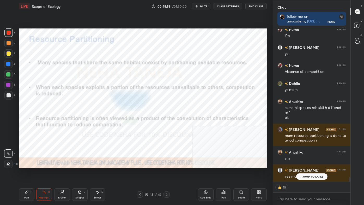
scroll to position [5255, 0]
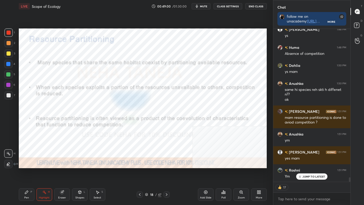
click at [82, 173] on div "Shapes L" at bounding box center [80, 194] width 16 height 13
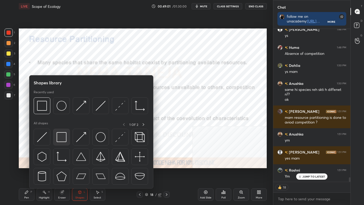
click at [60, 140] on img at bounding box center [62, 137] width 10 height 10
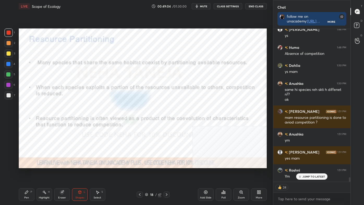
scroll to position [5273, 0]
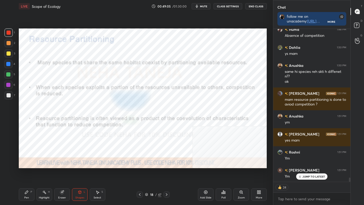
click at [167, 173] on icon at bounding box center [166, 194] width 4 height 4
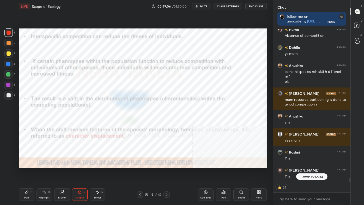
click at [45, 173] on div "Highlight H" at bounding box center [44, 194] width 16 height 13
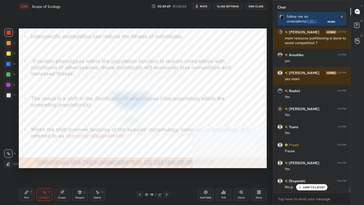
scroll to position [5353, 0]
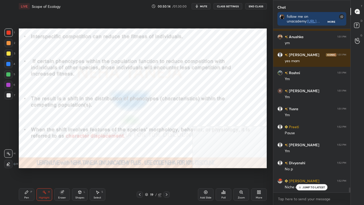
click at [168, 173] on icon at bounding box center [166, 194] width 4 height 4
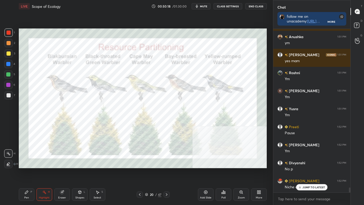
click at [167, 173] on icon at bounding box center [166, 194] width 4 height 4
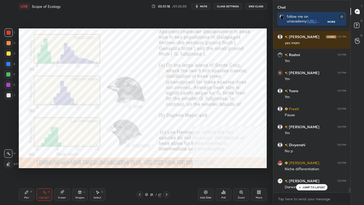
scroll to position [5389, 0]
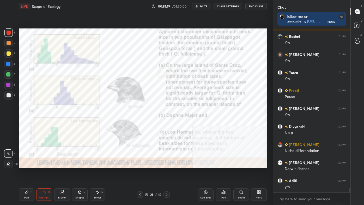
click at [140, 173] on icon at bounding box center [140, 194] width 4 height 4
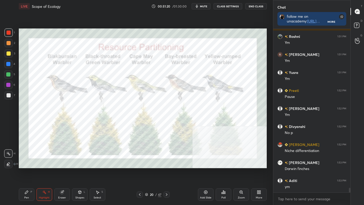
scroll to position [5407, 0]
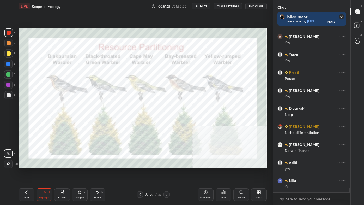
click at [167, 173] on icon at bounding box center [167, 194] width 2 height 3
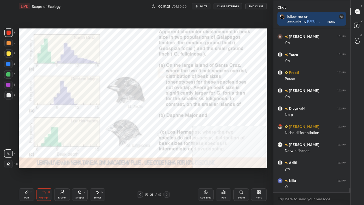
scroll to position [5425, 0]
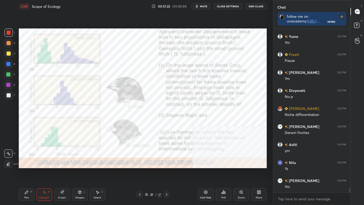
click at [167, 173] on icon at bounding box center [167, 194] width 2 height 3
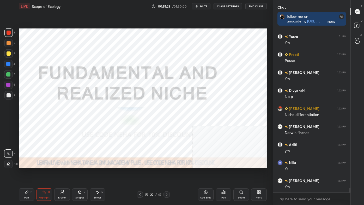
click at [166, 173] on icon at bounding box center [166, 194] width 4 height 4
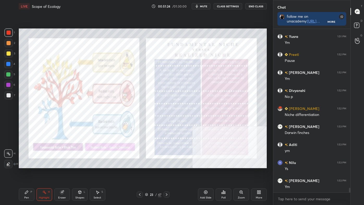
click at [139, 173] on icon at bounding box center [140, 194] width 2 height 3
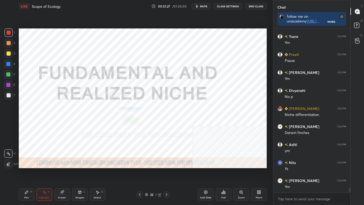
click at [80, 173] on icon at bounding box center [80, 192] width 4 height 4
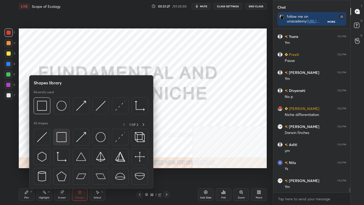
click at [62, 133] on img at bounding box center [62, 137] width 10 height 10
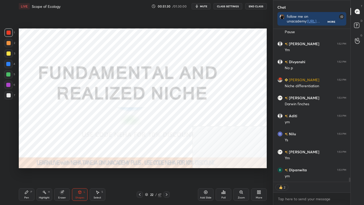
scroll to position [5472, 0]
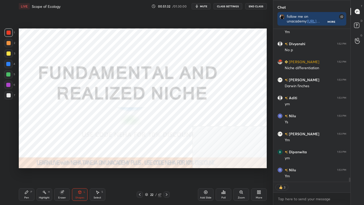
click at [167, 173] on icon at bounding box center [167, 194] width 2 height 3
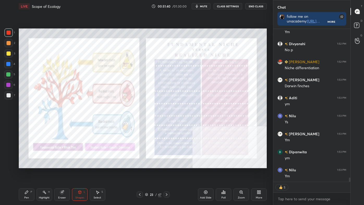
click at [48, 173] on div "H" at bounding box center [49, 191] width 2 height 3
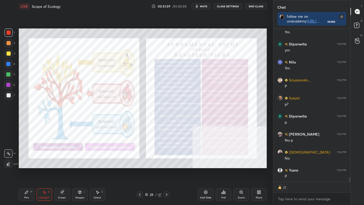
scroll to position [5598, 0]
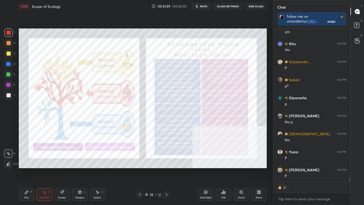
drag, startPoint x: 7, startPoint y: 63, endPoint x: 9, endPoint y: 66, distance: 3.8
click at [7, 63] on div at bounding box center [8, 64] width 4 height 4
drag, startPoint x: 9, startPoint y: 66, endPoint x: 17, endPoint y: 69, distance: 9.0
click at [9, 66] on div at bounding box center [8, 64] width 8 height 8
click at [8, 36] on div at bounding box center [8, 32] width 8 height 8
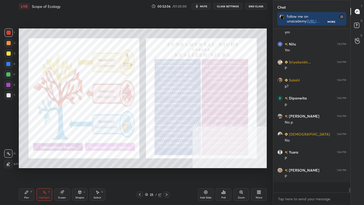
scroll to position [5587, 0]
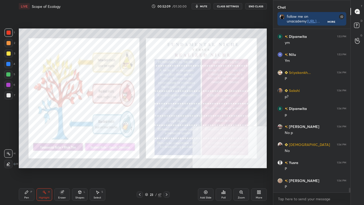
click at [8, 54] on div at bounding box center [9, 53] width 4 height 4
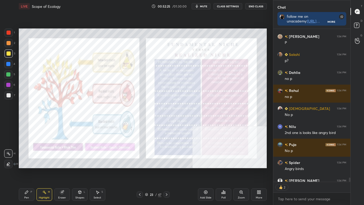
scroll to position [5759, 0]
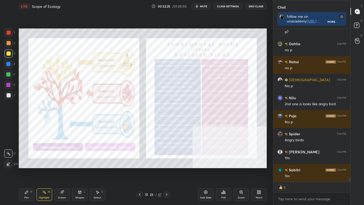
click at [257, 173] on icon at bounding box center [259, 192] width 4 height 4
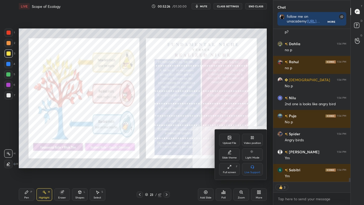
click at [256, 139] on div "Video position" at bounding box center [252, 139] width 21 height 13
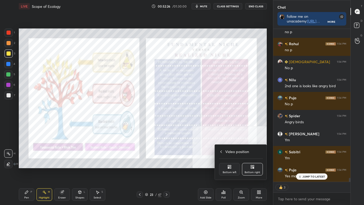
scroll to position [5795, 0]
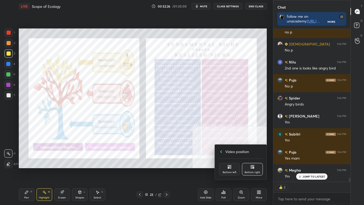
click at [228, 169] on div "Bottom left" at bounding box center [229, 169] width 21 height 13
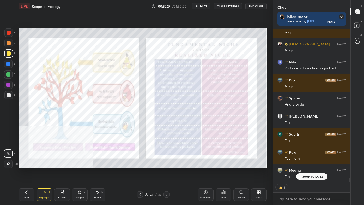
click at [242, 173] on icon at bounding box center [241, 191] width 3 height 3
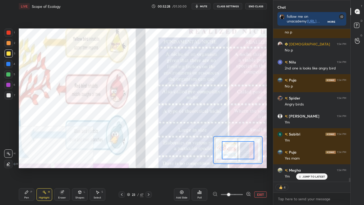
drag, startPoint x: 234, startPoint y: 152, endPoint x: 242, endPoint y: 153, distance: 8.4
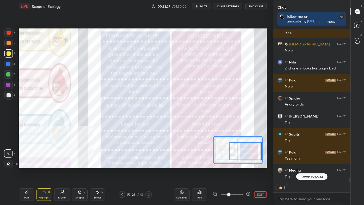
drag, startPoint x: 240, startPoint y: 152, endPoint x: 245, endPoint y: 152, distance: 4.2
click at [245, 152] on div at bounding box center [245, 151] width 32 height 18
click at [248, 173] on icon at bounding box center [248, 193] width 5 height 5
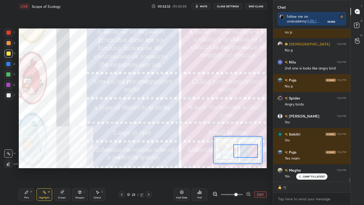
drag, startPoint x: 243, startPoint y: 156, endPoint x: 247, endPoint y: 154, distance: 4.4
click at [247, 155] on div at bounding box center [245, 151] width 24 height 14
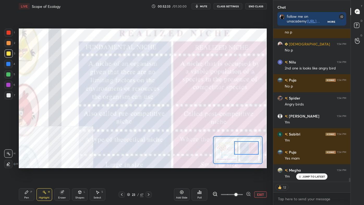
drag, startPoint x: 245, startPoint y: 154, endPoint x: 242, endPoint y: 152, distance: 3.8
click at [242, 152] on div at bounding box center [246, 148] width 24 height 14
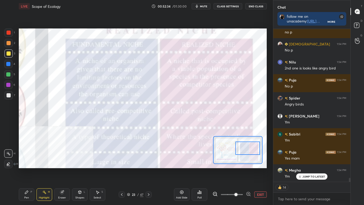
click at [240, 151] on div at bounding box center [247, 148] width 24 height 14
click at [26, 173] on icon at bounding box center [27, 192] width 4 height 4
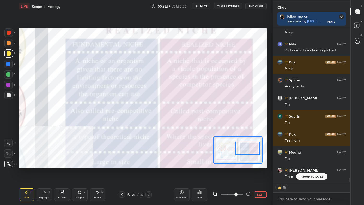
click at [8, 164] on icon at bounding box center [8, 164] width 5 height 4
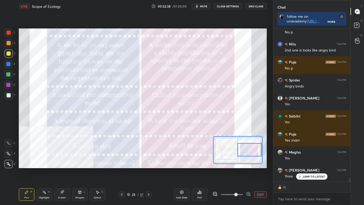
click at [251, 151] on div at bounding box center [249, 150] width 24 height 14
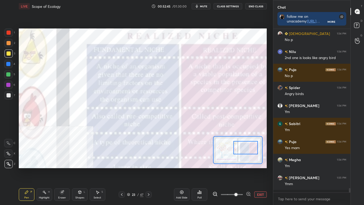
scroll to position [5802, 0]
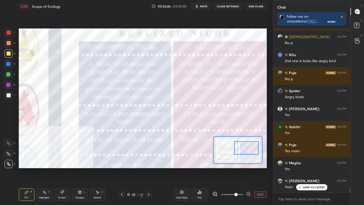
drag, startPoint x: 249, startPoint y: 149, endPoint x: 247, endPoint y: 148, distance: 2.9
click at [247, 148] on div at bounding box center [246, 148] width 24 height 14
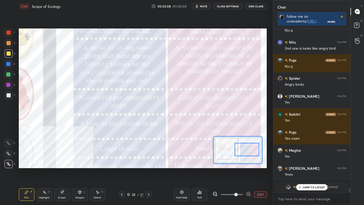
click at [242, 152] on div at bounding box center [247, 150] width 24 height 14
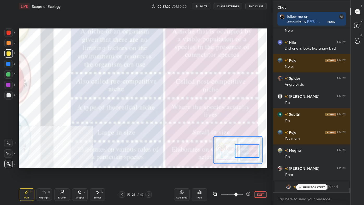
click at [238, 152] on div at bounding box center [247, 151] width 24 height 14
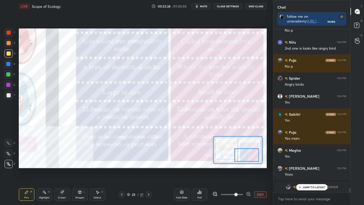
drag, startPoint x: 242, startPoint y: 156, endPoint x: 240, endPoint y: 158, distance: 3.0
click at [241, 159] on div at bounding box center [246, 155] width 24 height 14
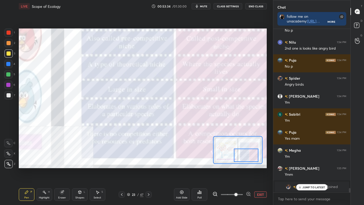
click at [256, 173] on button "EXIT" at bounding box center [260, 194] width 13 height 6
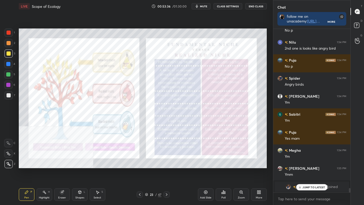
click at [63, 173] on div "Eraser" at bounding box center [62, 194] width 16 height 13
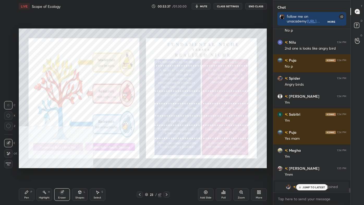
click at [8, 164] on span "Erase all" at bounding box center [8, 164] width 8 height 4
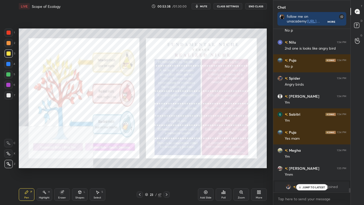
drag, startPoint x: 40, startPoint y: 194, endPoint x: 68, endPoint y: 174, distance: 34.3
click at [40, 173] on div "Highlight H" at bounding box center [44, 194] width 16 height 13
click at [166, 173] on icon at bounding box center [166, 194] width 4 height 4
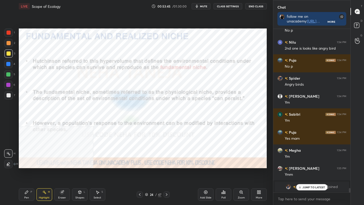
drag, startPoint x: 139, startPoint y: 194, endPoint x: 147, endPoint y: 190, distance: 9.1
click at [139, 173] on icon at bounding box center [140, 194] width 4 height 4
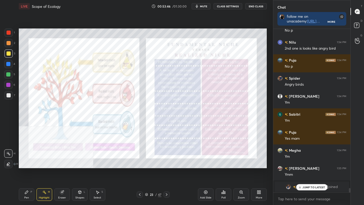
click at [257, 173] on div "More" at bounding box center [259, 197] width 7 height 3
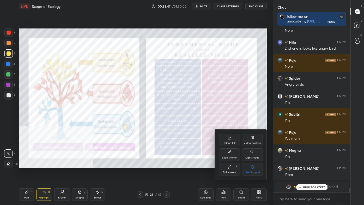
drag, startPoint x: 250, startPoint y: 140, endPoint x: 252, endPoint y: 153, distance: 12.6
click at [250, 140] on div "Video position" at bounding box center [252, 139] width 21 height 13
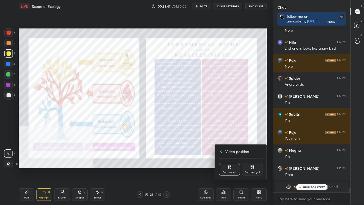
click at [253, 169] on div "Bottom right" at bounding box center [252, 169] width 21 height 13
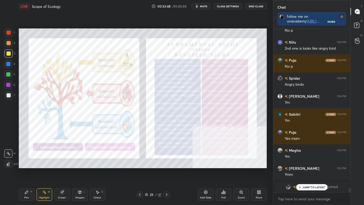
click at [168, 173] on icon at bounding box center [166, 194] width 4 height 4
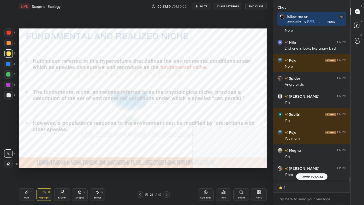
scroll to position [151, 76]
click at [167, 173] on icon at bounding box center [166, 194] width 4 height 4
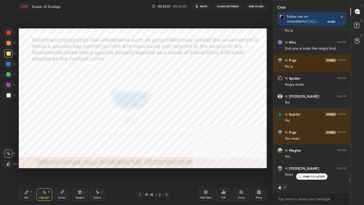
click at [140, 173] on icon at bounding box center [140, 194] width 4 height 4
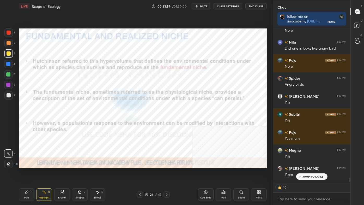
click at [165, 173] on icon at bounding box center [166, 194] width 4 height 4
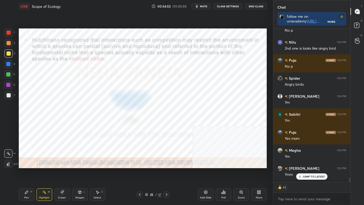
click at [163, 173] on div at bounding box center [166, 194] width 6 height 6
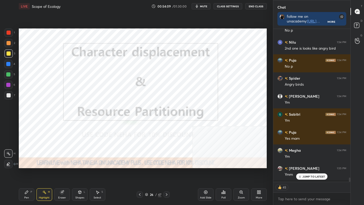
click at [166, 173] on icon at bounding box center [166, 194] width 4 height 4
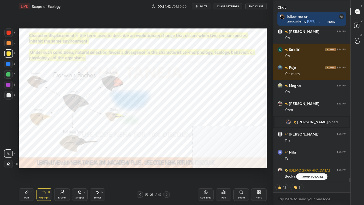
scroll to position [5869, 0]
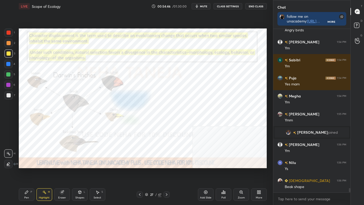
click at [8, 33] on div at bounding box center [9, 33] width 4 height 4
click at [166, 173] on icon at bounding box center [166, 194] width 4 height 4
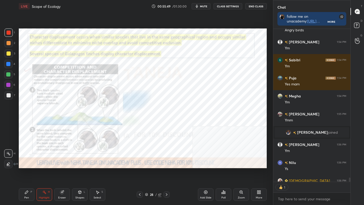
scroll to position [151, 76]
click at [29, 173] on div "Pen P" at bounding box center [27, 194] width 16 height 13
click at [6, 165] on div at bounding box center [8, 164] width 8 height 8
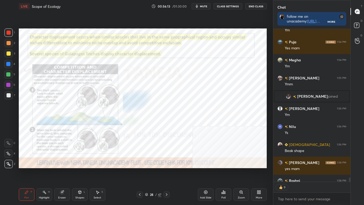
scroll to position [5934, 0]
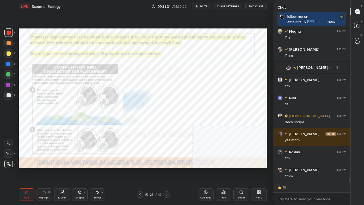
click at [241, 173] on div "Zoom" at bounding box center [241, 197] width 7 height 3
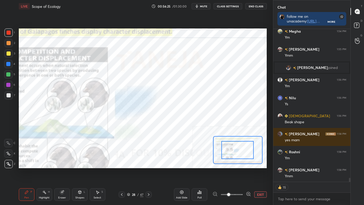
drag, startPoint x: 236, startPoint y: 151, endPoint x: 231, endPoint y: 153, distance: 5.1
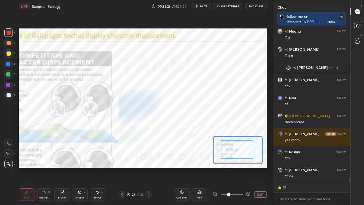
drag, startPoint x: 236, startPoint y: 152, endPoint x: 228, endPoint y: 154, distance: 7.7
click at [227, 154] on div at bounding box center [237, 149] width 32 height 18
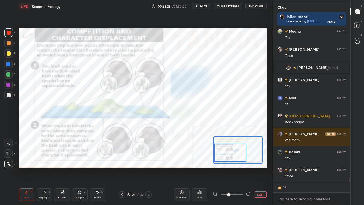
click at [231, 155] on div at bounding box center [230, 152] width 32 height 18
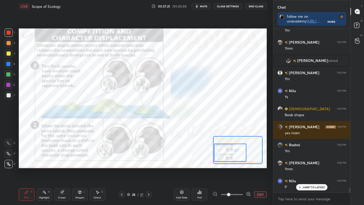
scroll to position [5953, 0]
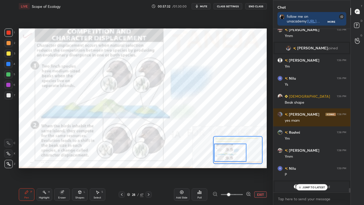
click at [60, 173] on div "Eraser" at bounding box center [62, 194] width 16 height 13
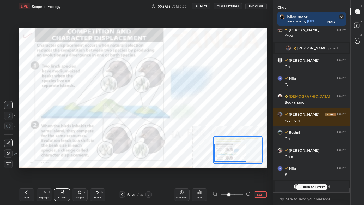
click at [49, 173] on div "H" at bounding box center [49, 191] width 2 height 3
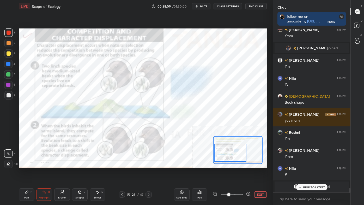
click at [263, 173] on button "EXIT" at bounding box center [260, 194] width 13 height 6
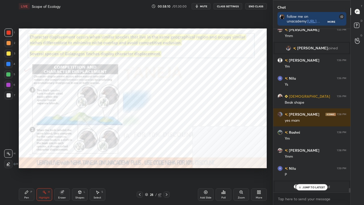
click at [63, 173] on div "Eraser" at bounding box center [62, 197] width 8 height 3
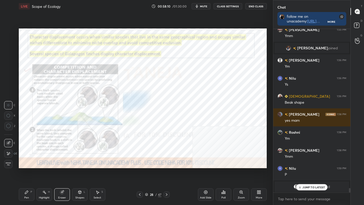
click at [10, 165] on span "Erase all" at bounding box center [8, 164] width 8 height 4
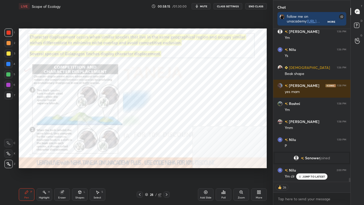
scroll to position [6000, 0]
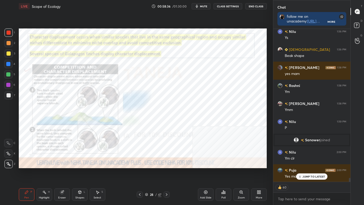
click at [166, 173] on icon at bounding box center [167, 194] width 2 height 3
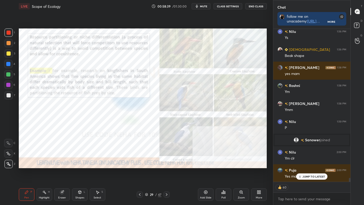
click at [263, 173] on div "More" at bounding box center [259, 194] width 16 height 13
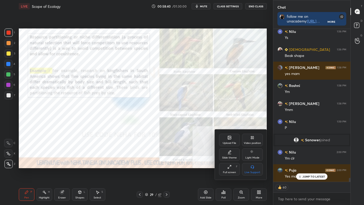
click at [253, 138] on icon at bounding box center [253, 137] width 1 height 3
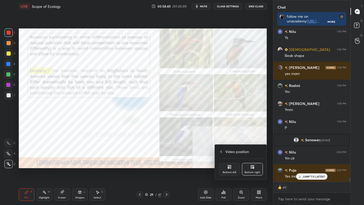
click at [233, 167] on div "Bottom left" at bounding box center [229, 169] width 21 height 13
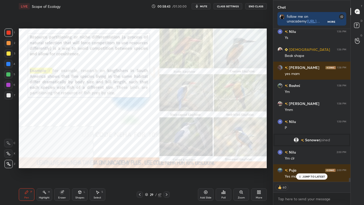
click at [43, 173] on icon at bounding box center [44, 192] width 4 height 4
click at [8, 164] on icon at bounding box center [8, 164] width 4 height 4
click at [7, 51] on div at bounding box center [9, 53] width 4 height 4
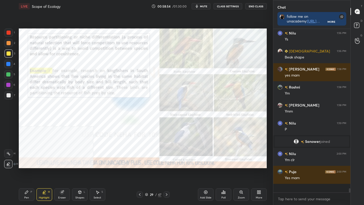
scroll to position [5990, 0]
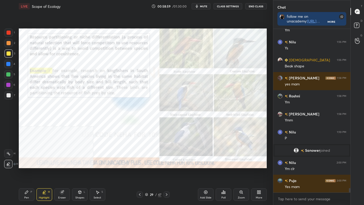
click at [7, 44] on div at bounding box center [9, 43] width 4 height 4
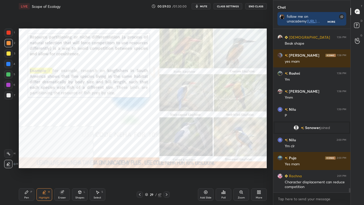
scroll to position [6035, 0]
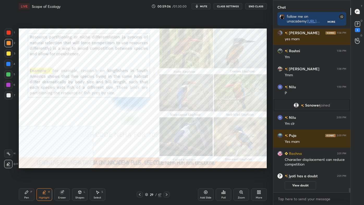
drag, startPoint x: 9, startPoint y: 33, endPoint x: 18, endPoint y: 34, distance: 8.6
click at [10, 33] on div at bounding box center [9, 33] width 4 height 4
click at [65, 173] on div "Eraser" at bounding box center [62, 194] width 16 height 13
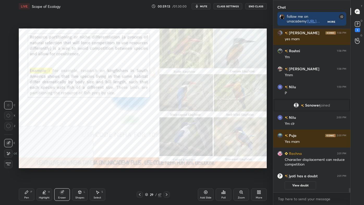
click at [9, 164] on span "Erase all" at bounding box center [8, 164] width 8 height 4
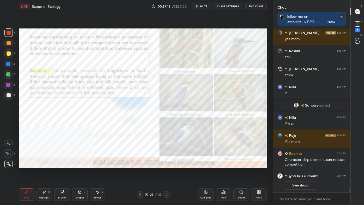
click at [43, 173] on div "Highlight H" at bounding box center [44, 194] width 16 height 13
click at [9, 152] on icon at bounding box center [8, 153] width 4 height 4
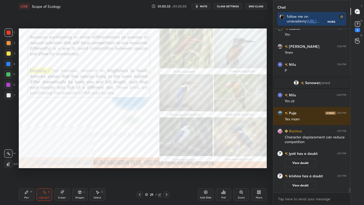
click at [63, 173] on div "Eraser" at bounding box center [62, 194] width 16 height 13
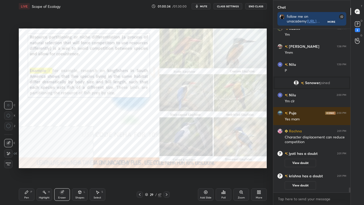
click at [7, 163] on span "Erase all" at bounding box center [8, 164] width 8 height 4
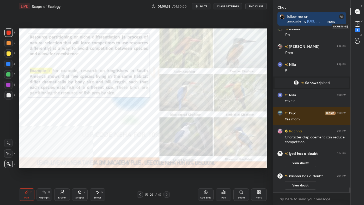
click at [357, 24] on icon at bounding box center [357, 24] width 2 height 2
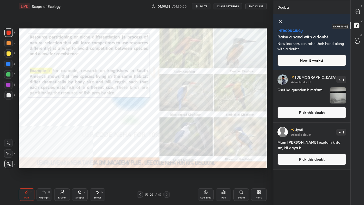
scroll to position [133, 76]
click at [334, 112] on button "Pick this doubt" at bounding box center [311, 112] width 69 height 11
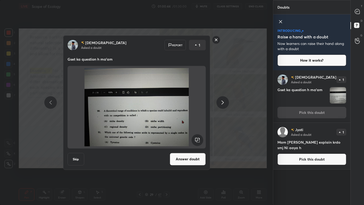
click at [252, 119] on div "[DEMOGRAPHIC_DATA] Asked a doubt Report 1 Gset ka question h ma'am Skip Answer …" at bounding box center [136, 102] width 273 height 205
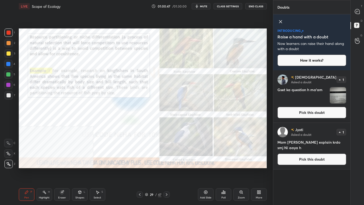
click at [325, 161] on button "Pick this doubt" at bounding box center [311, 158] width 69 height 11
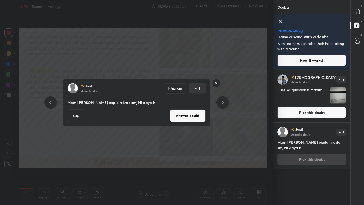
click at [218, 82] on rect at bounding box center [216, 83] width 8 height 8
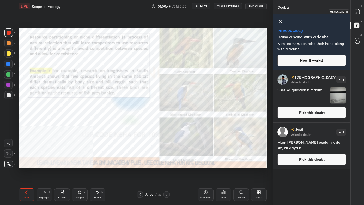
click at [359, 9] on icon at bounding box center [357, 11] width 5 height 5
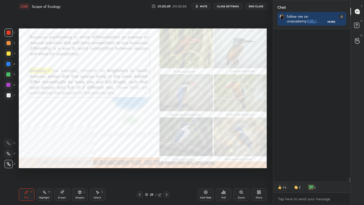
scroll to position [151, 76]
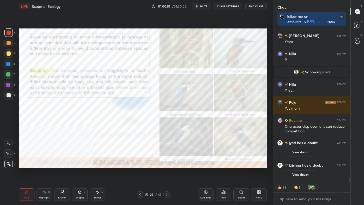
click at [300, 173] on textarea at bounding box center [311, 198] width 69 height 8
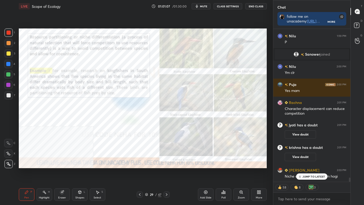
click at [306, 173] on p "JUMP TO LATEST" at bounding box center [313, 176] width 22 height 3
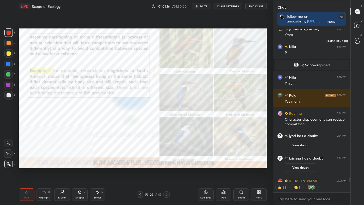
scroll to position [5430, 0]
click at [359, 22] on icon at bounding box center [357, 25] width 9 height 9
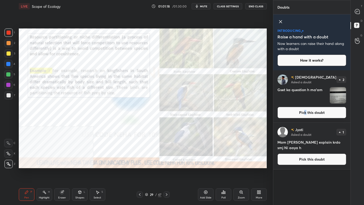
click at [305, 112] on button "Pick this doubt" at bounding box center [311, 112] width 69 height 11
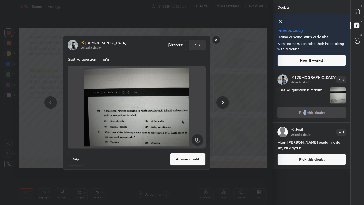
click at [186, 161] on button "Answer doubt" at bounding box center [188, 159] width 36 height 13
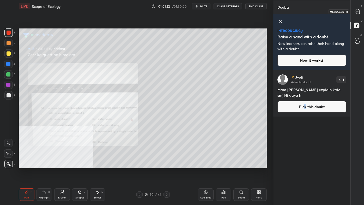
click at [360, 11] on icon at bounding box center [357, 11] width 5 height 5
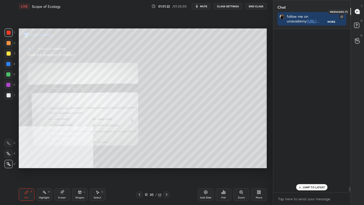
scroll to position [162, 76]
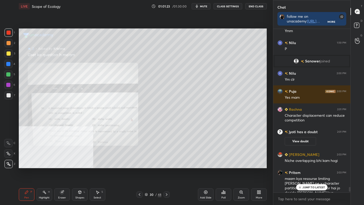
click at [322, 173] on p "JUMP TO LATEST" at bounding box center [313, 186] width 22 height 3
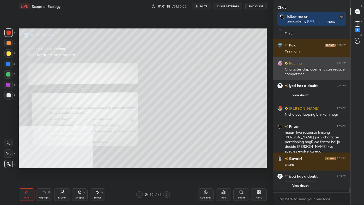
scroll to position [5480, 0]
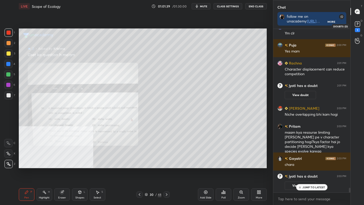
click at [362, 26] on div "1" at bounding box center [357, 25] width 10 height 9
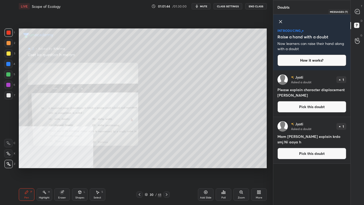
click at [360, 14] on div at bounding box center [357, 11] width 10 height 9
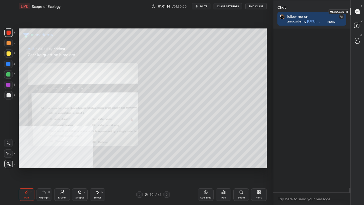
scroll to position [162, 76]
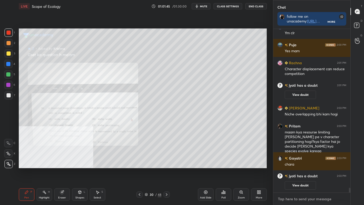
click at [298, 173] on textarea at bounding box center [311, 198] width 69 height 8
drag, startPoint x: 133, startPoint y: 173, endPoint x: 130, endPoint y: 171, distance: 3.3
click at [131, 172] on div "Setting up your live class Poll for secs No correct answer Start poll" at bounding box center [143, 98] width 252 height 171
click at [140, 173] on icon at bounding box center [139, 194] width 4 height 4
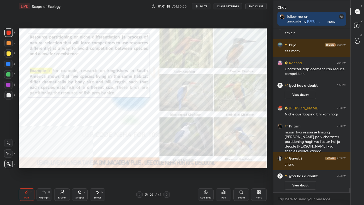
click at [141, 173] on icon at bounding box center [139, 194] width 4 height 4
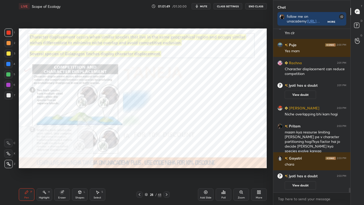
click at [259, 173] on div "More" at bounding box center [259, 197] width 7 height 3
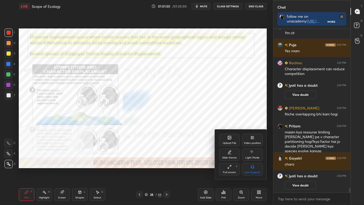
click at [257, 141] on div "Video position" at bounding box center [252, 139] width 21 height 13
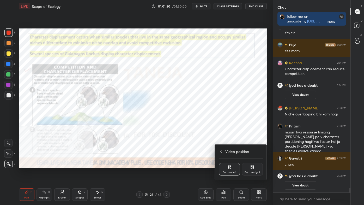
click at [257, 168] on div "Bottom right" at bounding box center [252, 169] width 21 height 13
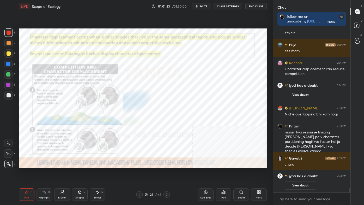
click at [10, 163] on icon at bounding box center [8, 164] width 5 height 4
click at [8, 33] on div at bounding box center [9, 33] width 4 height 4
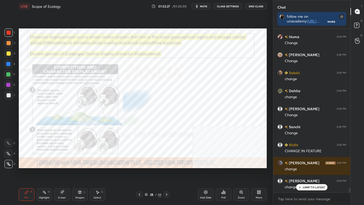
scroll to position [5818, 0]
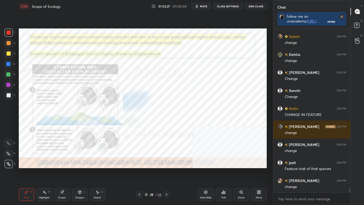
click at [45, 173] on rect at bounding box center [45, 192] width 3 height 3
click at [10, 153] on div at bounding box center [8, 153] width 8 height 8
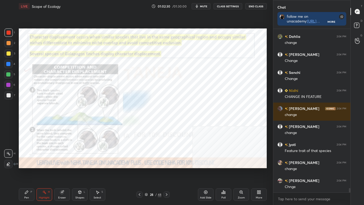
scroll to position [5854, 0]
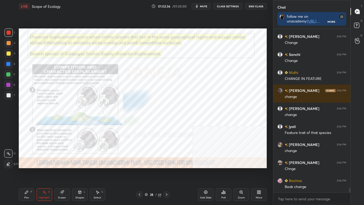
click at [27, 173] on div "Pen" at bounding box center [26, 197] width 5 height 3
click at [9, 165] on icon at bounding box center [8, 164] width 5 height 4
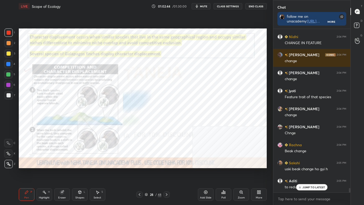
scroll to position [5907, 0]
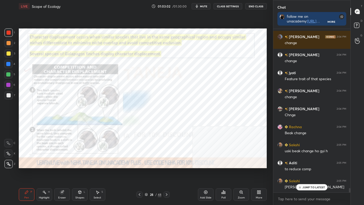
click at [246, 173] on div "Zoom" at bounding box center [241, 194] width 16 height 13
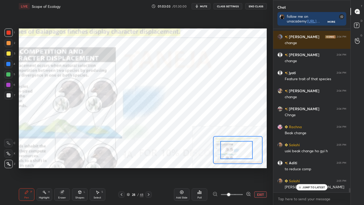
drag, startPoint x: 239, startPoint y: 148, endPoint x: 235, endPoint y: 150, distance: 4.6
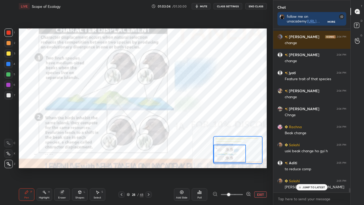
drag, startPoint x: 235, startPoint y: 150, endPoint x: 226, endPoint y: 155, distance: 9.9
click at [225, 155] on div at bounding box center [230, 153] width 32 height 18
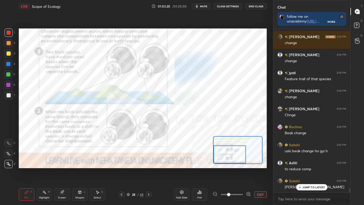
scroll to position [5925, 0]
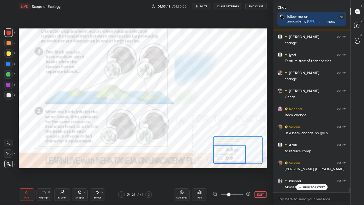
click at [10, 65] on div at bounding box center [8, 64] width 4 height 4
click at [44, 173] on div "Highlight" at bounding box center [44, 197] width 11 height 3
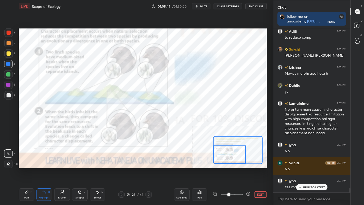
scroll to position [6057, 0]
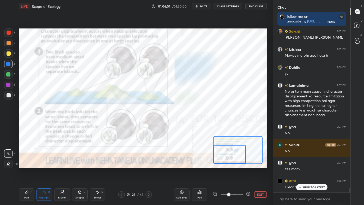
click at [263, 173] on button "EXIT" at bounding box center [260, 194] width 13 height 6
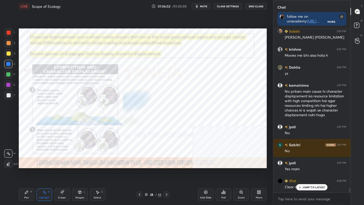
click at [167, 173] on icon at bounding box center [166, 194] width 4 height 4
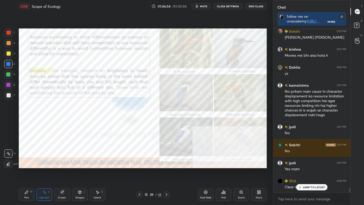
click at [154, 166] on div "LIVE Scope of Ecology 01:06:04 / 01:30:00 mute CLASS SETTINGS End Class Setting…" at bounding box center [143, 102] width 252 height 205
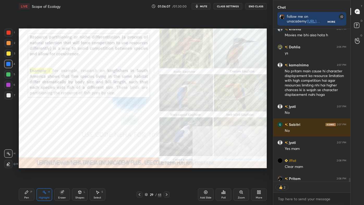
click at [166, 173] on icon at bounding box center [166, 194] width 4 height 4
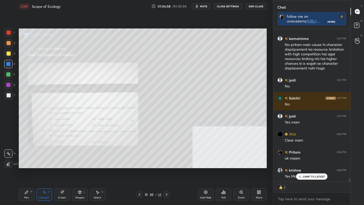
scroll to position [6121, 0]
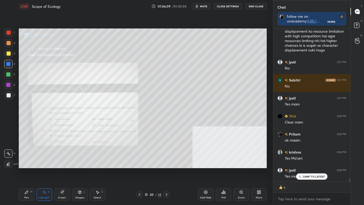
click at [241, 173] on div "Zoom" at bounding box center [241, 197] width 7 height 3
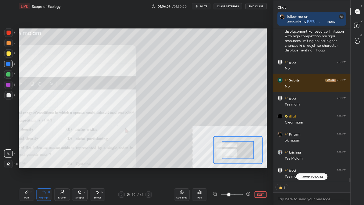
click at [241, 173] on span at bounding box center [232, 194] width 22 height 8
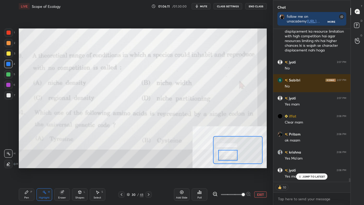
scroll to position [6140, 0]
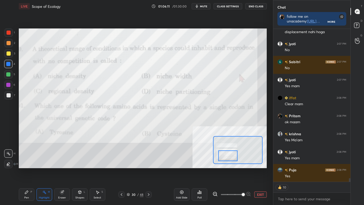
drag, startPoint x: 237, startPoint y: 149, endPoint x: 227, endPoint y: 155, distance: 11.4
click at [227, 155] on div at bounding box center [228, 155] width 20 height 11
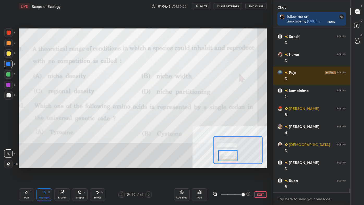
scroll to position [6525, 0]
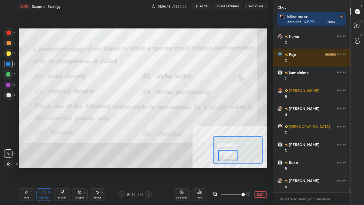
click at [33, 173] on div "Pen P" at bounding box center [27, 194] width 16 height 13
click at [7, 166] on div at bounding box center [8, 164] width 8 height 8
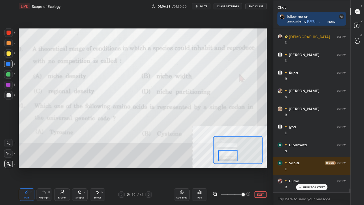
scroll to position [6632, 0]
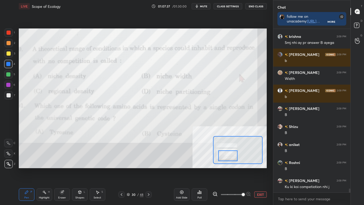
click at [258, 173] on button "EXIT" at bounding box center [260, 194] width 13 height 6
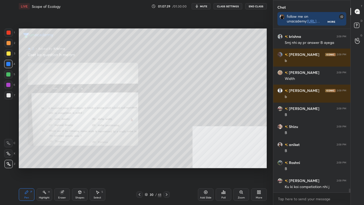
click at [167, 173] on icon at bounding box center [166, 194] width 4 height 4
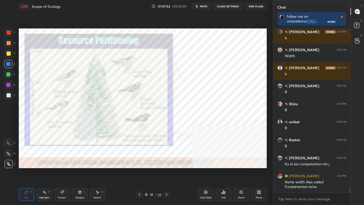
scroll to position [6835, 0]
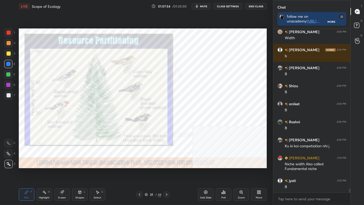
click at [166, 173] on icon at bounding box center [166, 194] width 4 height 4
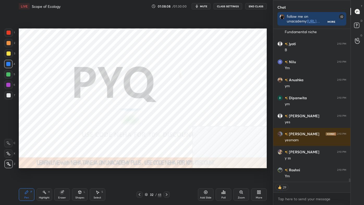
scroll to position [6990, 0]
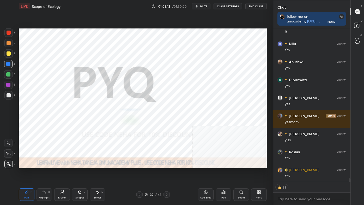
click at [165, 173] on icon at bounding box center [166, 194] width 4 height 4
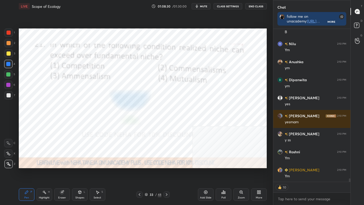
scroll to position [7008, 0]
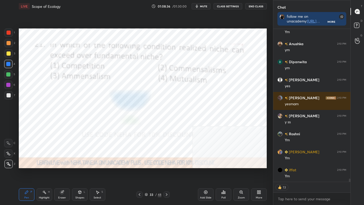
click at [82, 173] on div "Shapes L" at bounding box center [80, 194] width 16 height 13
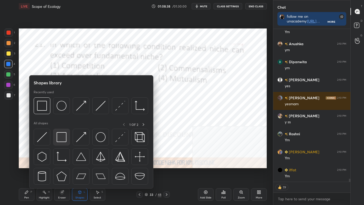
click at [67, 141] on div at bounding box center [61, 137] width 17 height 17
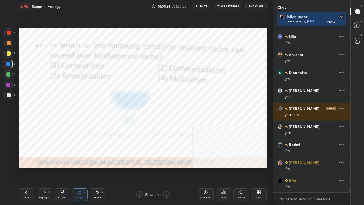
scroll to position [7015, 0]
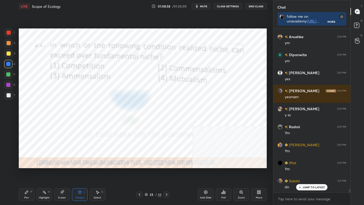
click at [61, 173] on div "Eraser" at bounding box center [62, 194] width 16 height 13
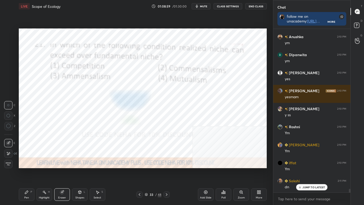
click at [9, 167] on div "Erase all" at bounding box center [8, 164] width 8 height 8
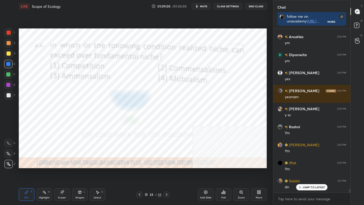
click at [224, 173] on icon at bounding box center [223, 192] width 4 height 4
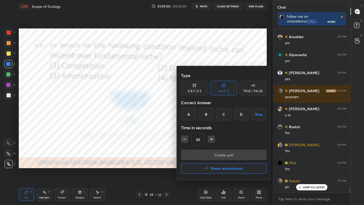
click at [241, 118] on div "D" at bounding box center [241, 114] width 15 height 13
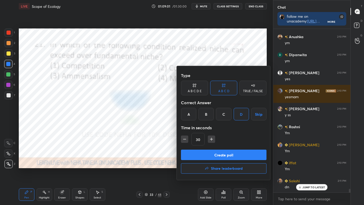
click at [235, 155] on button "Create poll" at bounding box center [224, 154] width 86 height 10
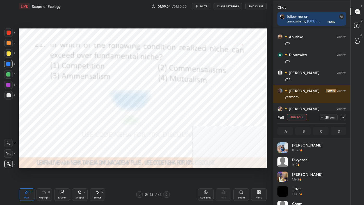
scroll to position [61, 67]
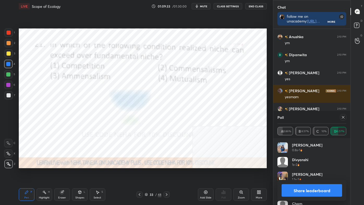
click at [327, 173] on button "Share leaderboard" at bounding box center [312, 190] width 60 height 13
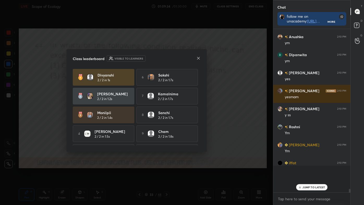
scroll to position [119, 76]
click at [197, 58] on icon at bounding box center [198, 58] width 4 height 4
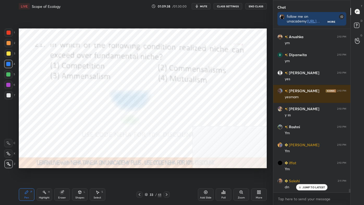
click at [28, 173] on div "Pen P" at bounding box center [27, 194] width 16 height 13
click at [11, 165] on div at bounding box center [8, 164] width 8 height 8
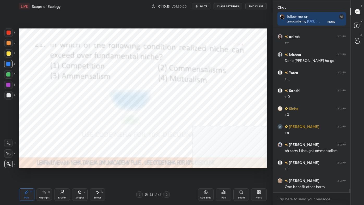
scroll to position [7407, 0]
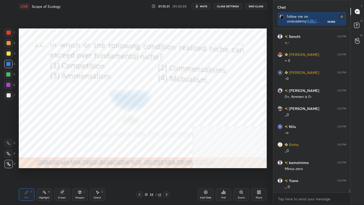
drag, startPoint x: 45, startPoint y: 196, endPoint x: 45, endPoint y: 193, distance: 2.9
click at [45, 173] on div "Highlight H" at bounding box center [44, 194] width 16 height 13
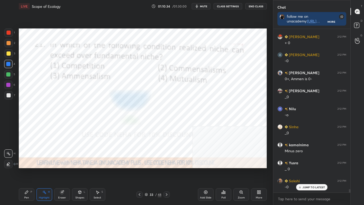
scroll to position [7641, 0]
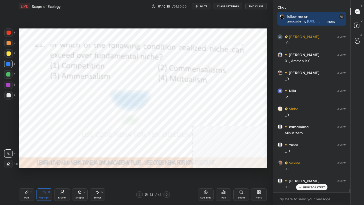
drag, startPoint x: 63, startPoint y: 194, endPoint x: 66, endPoint y: 176, distance: 18.2
click at [64, 173] on div "Eraser" at bounding box center [62, 194] width 16 height 13
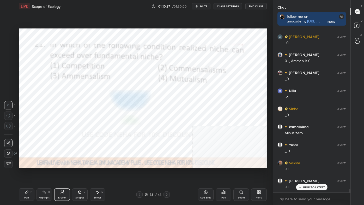
click at [30, 173] on div "Pen P" at bounding box center [27, 194] width 16 height 13
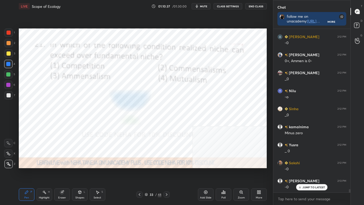
drag, startPoint x: 10, startPoint y: 164, endPoint x: 16, endPoint y: 156, distance: 9.6
click at [11, 164] on icon at bounding box center [8, 164] width 5 height 4
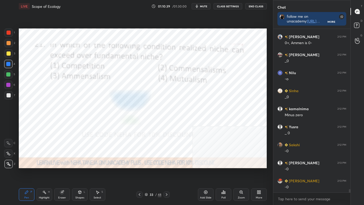
click at [45, 173] on div "Highlight" at bounding box center [44, 197] width 11 height 3
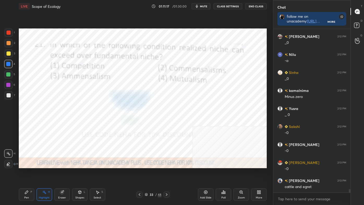
scroll to position [7695, 0]
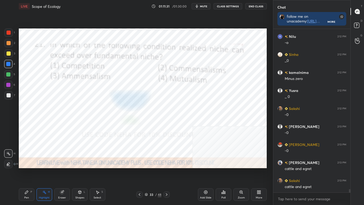
click at [167, 173] on icon at bounding box center [166, 194] width 4 height 4
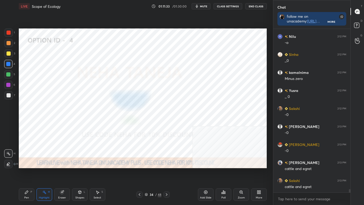
click at [168, 173] on icon at bounding box center [166, 194] width 4 height 4
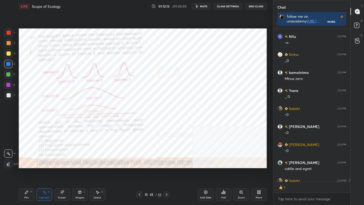
scroll to position [2, 1]
click at [255, 173] on div "More" at bounding box center [259, 194] width 16 height 13
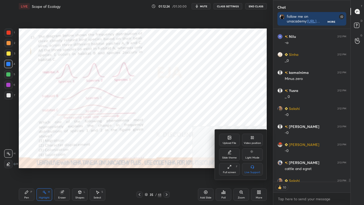
click at [234, 169] on div "Full screen F" at bounding box center [229, 169] width 21 height 13
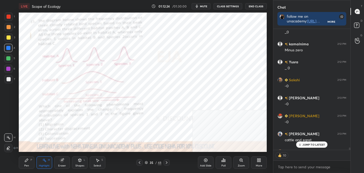
scroll to position [2, 1]
click at [221, 163] on div "Poll" at bounding box center [224, 162] width 16 height 13
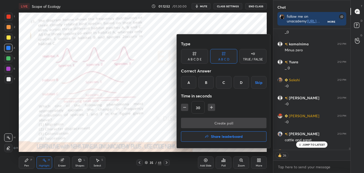
click at [207, 83] on div "B" at bounding box center [205, 82] width 15 height 13
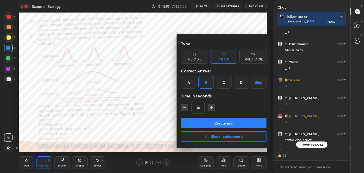
click at [213, 125] on button "Create poll" at bounding box center [224, 123] width 86 height 10
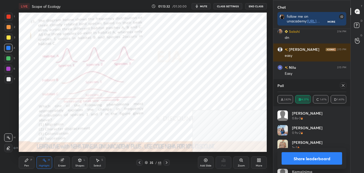
scroll to position [7880, 0]
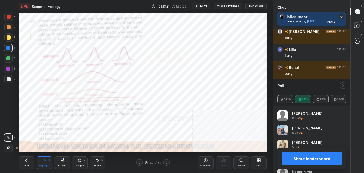
click at [315, 156] on button "Share leaderboard" at bounding box center [312, 158] width 60 height 13
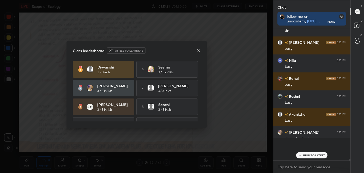
scroll to position [129, 76]
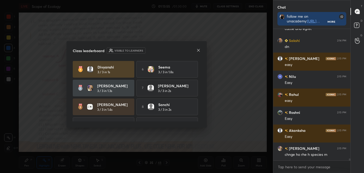
click at [198, 50] on icon at bounding box center [198, 50] width 3 height 3
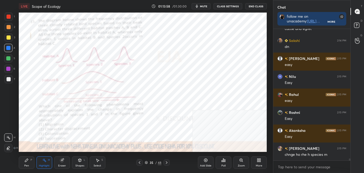
click at [168, 162] on icon at bounding box center [166, 163] width 4 height 4
click at [166, 162] on icon at bounding box center [167, 162] width 2 height 3
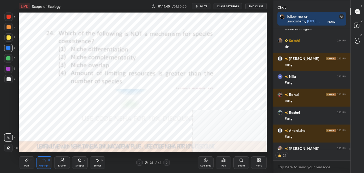
scroll to position [7881, 0]
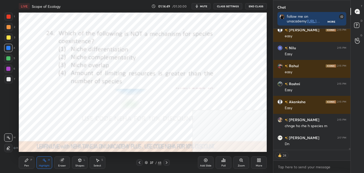
type textarea "x"
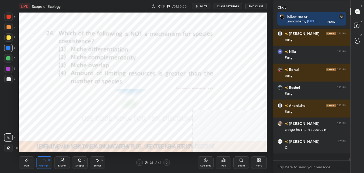
scroll to position [7870, 0]
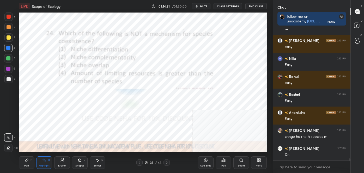
click at [219, 161] on div "Poll" at bounding box center [224, 162] width 16 height 13
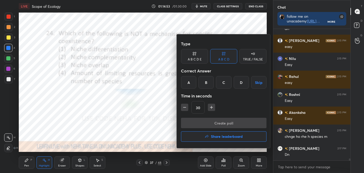
click at [213, 122] on div "Create poll Share leaderboard" at bounding box center [224, 131] width 86 height 26
click at [181, 99] on div "Type A B C D E A B C D TRUE / FALSE Correct Answer A B C D Skip Time in seconds…" at bounding box center [224, 91] width 94 height 114
click at [228, 135] on h4 "Share leaderboard" at bounding box center [227, 137] width 32 height 4
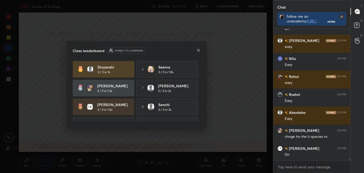
click at [174, 96] on div "7 [PERSON_NAME] 3 / 3 in 2s" at bounding box center [167, 88] width 62 height 17
click at [185, 89] on div "[PERSON_NAME] 3 / 3 in 2s" at bounding box center [175, 88] width 34 height 10
click at [186, 89] on div "[PERSON_NAME] 3 / 3 in 2s" at bounding box center [175, 88] width 34 height 10
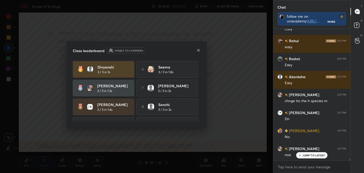
scroll to position [7924, 0]
